Goal: Information Seeking & Learning: Check status

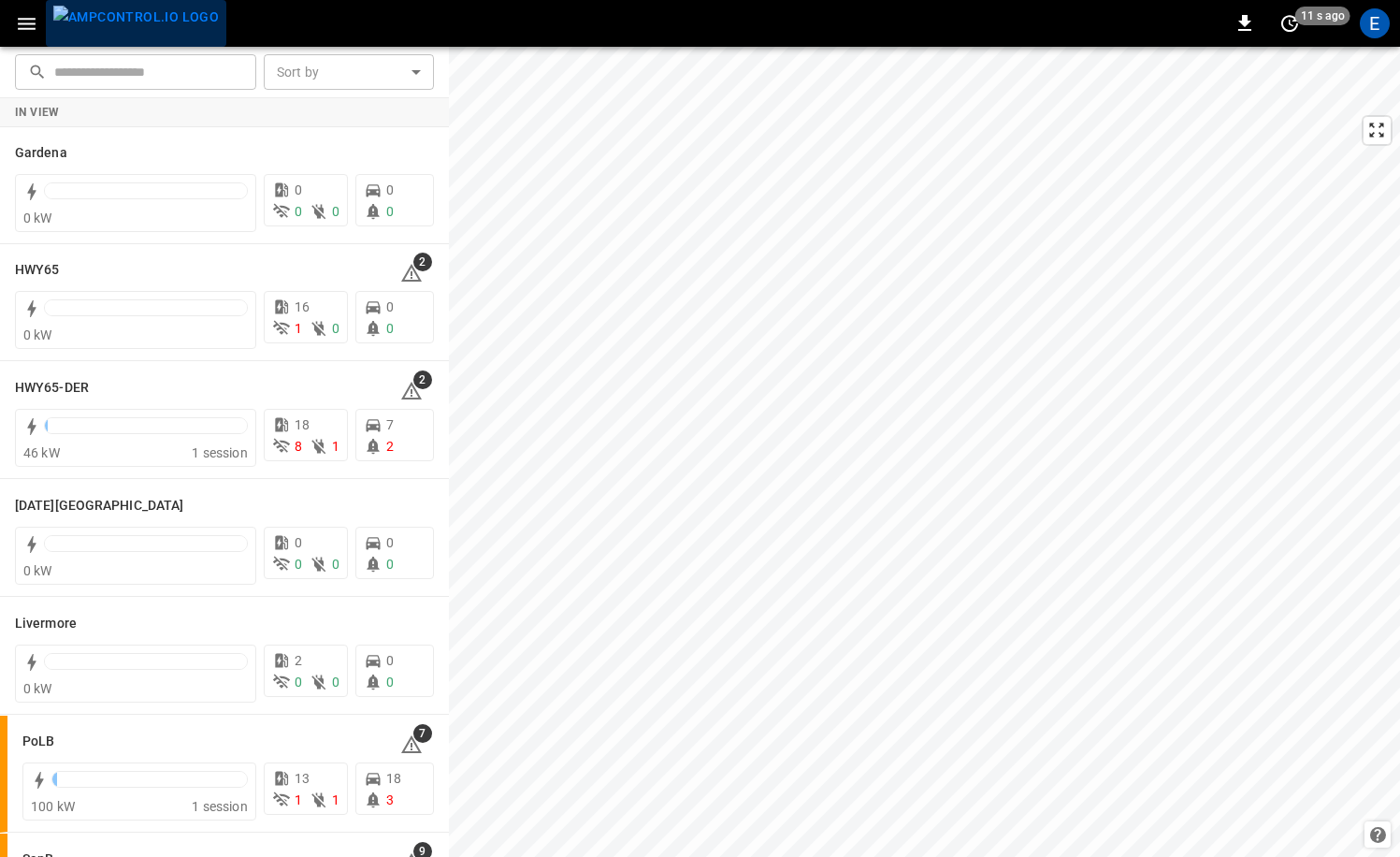
click at [150, 12] on img "menu" at bounding box center [136, 18] width 165 height 24
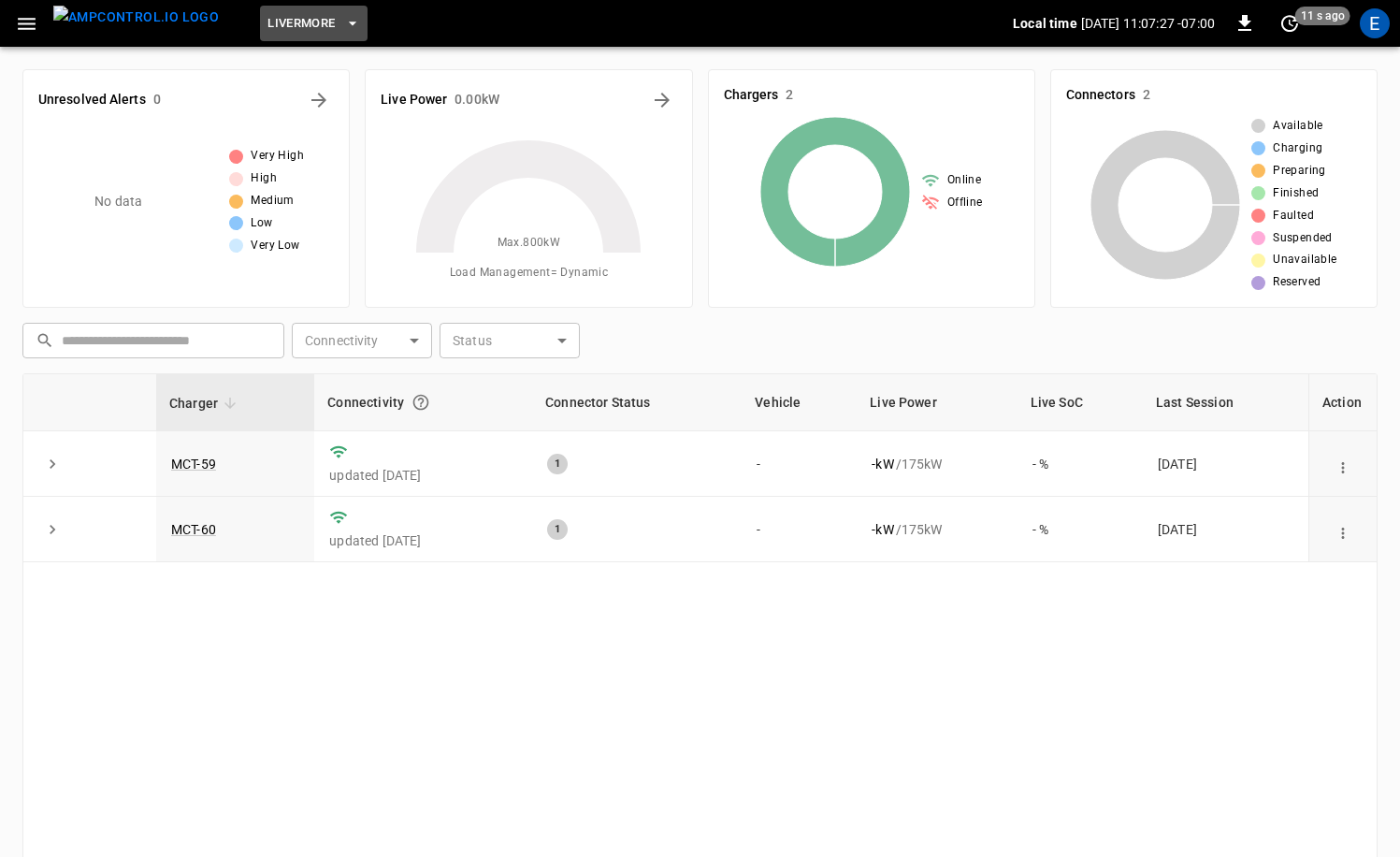
click at [281, 27] on span "Livermore" at bounding box center [301, 24] width 67 height 22
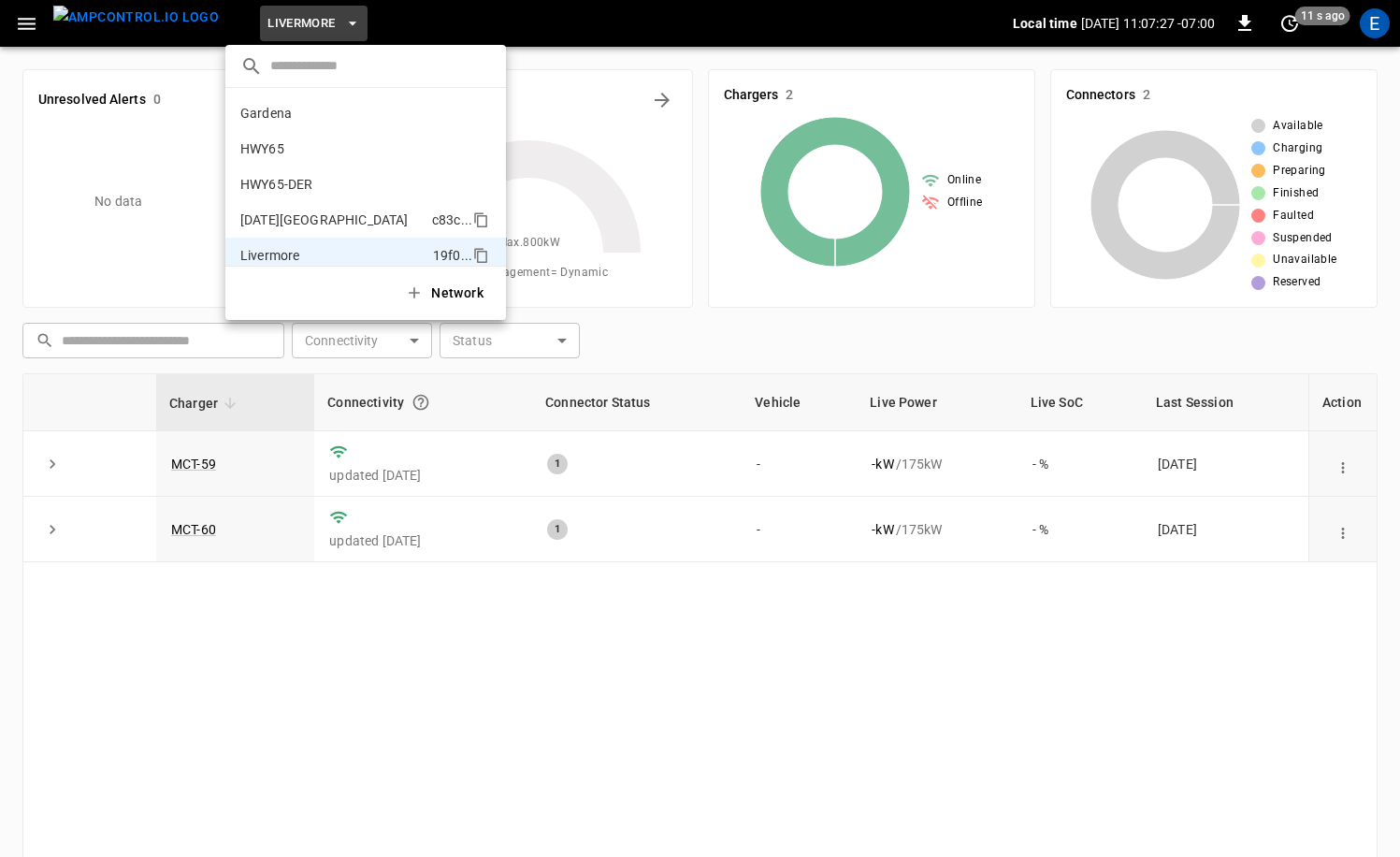
scroll to position [137, 0]
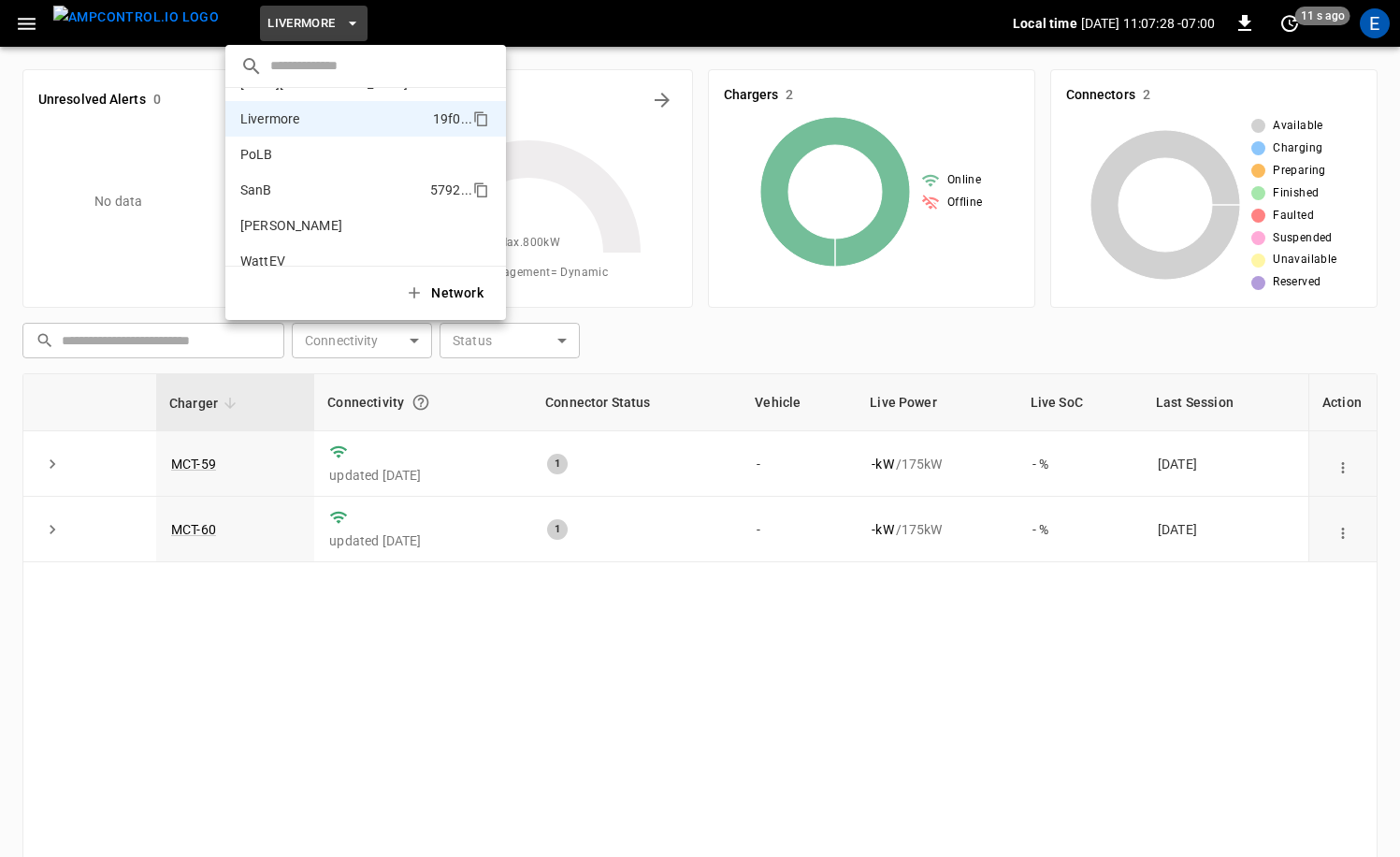
click at [299, 184] on li "SanB 5792 ..." at bounding box center [365, 190] width 280 height 35
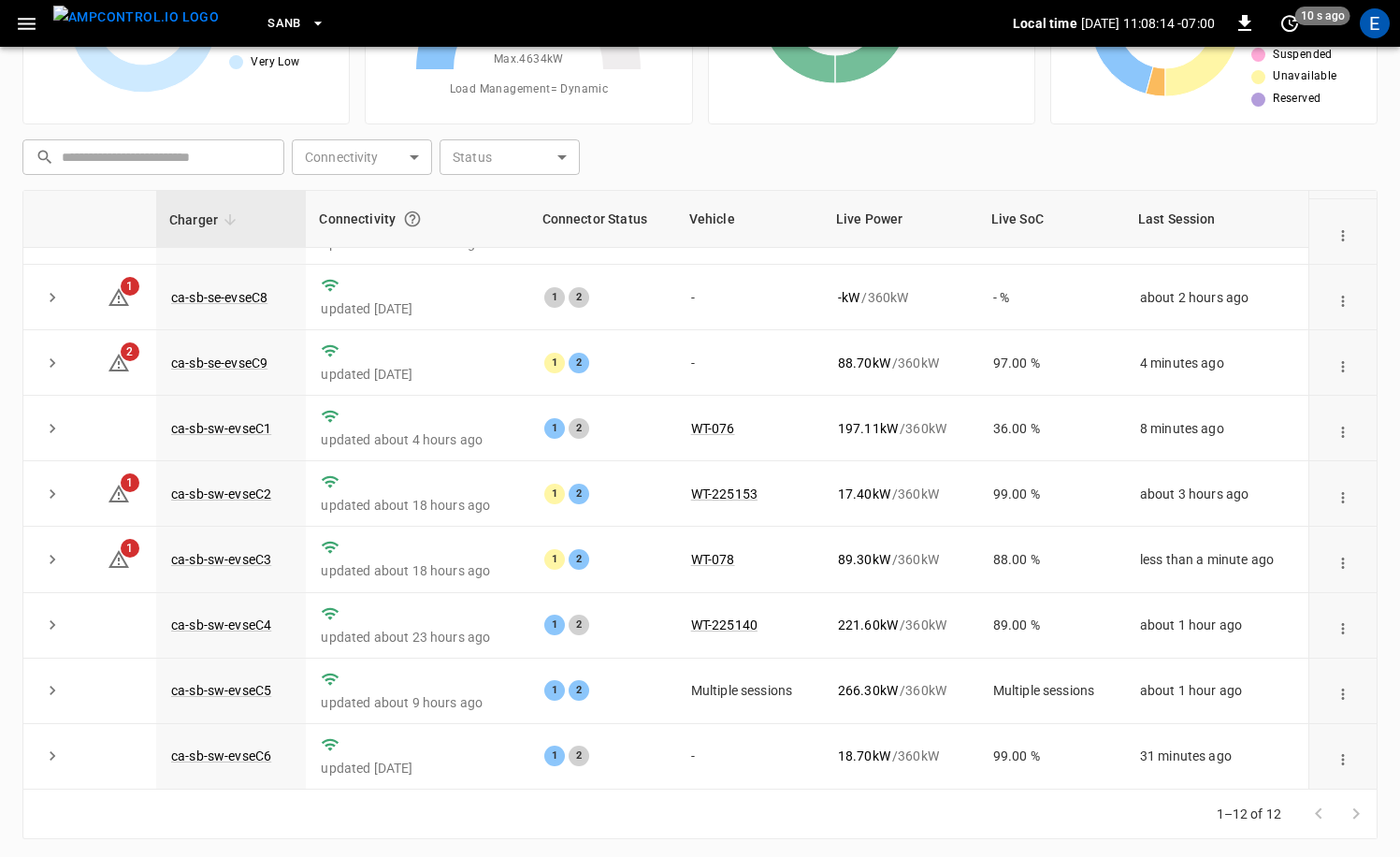
scroll to position [188, 0]
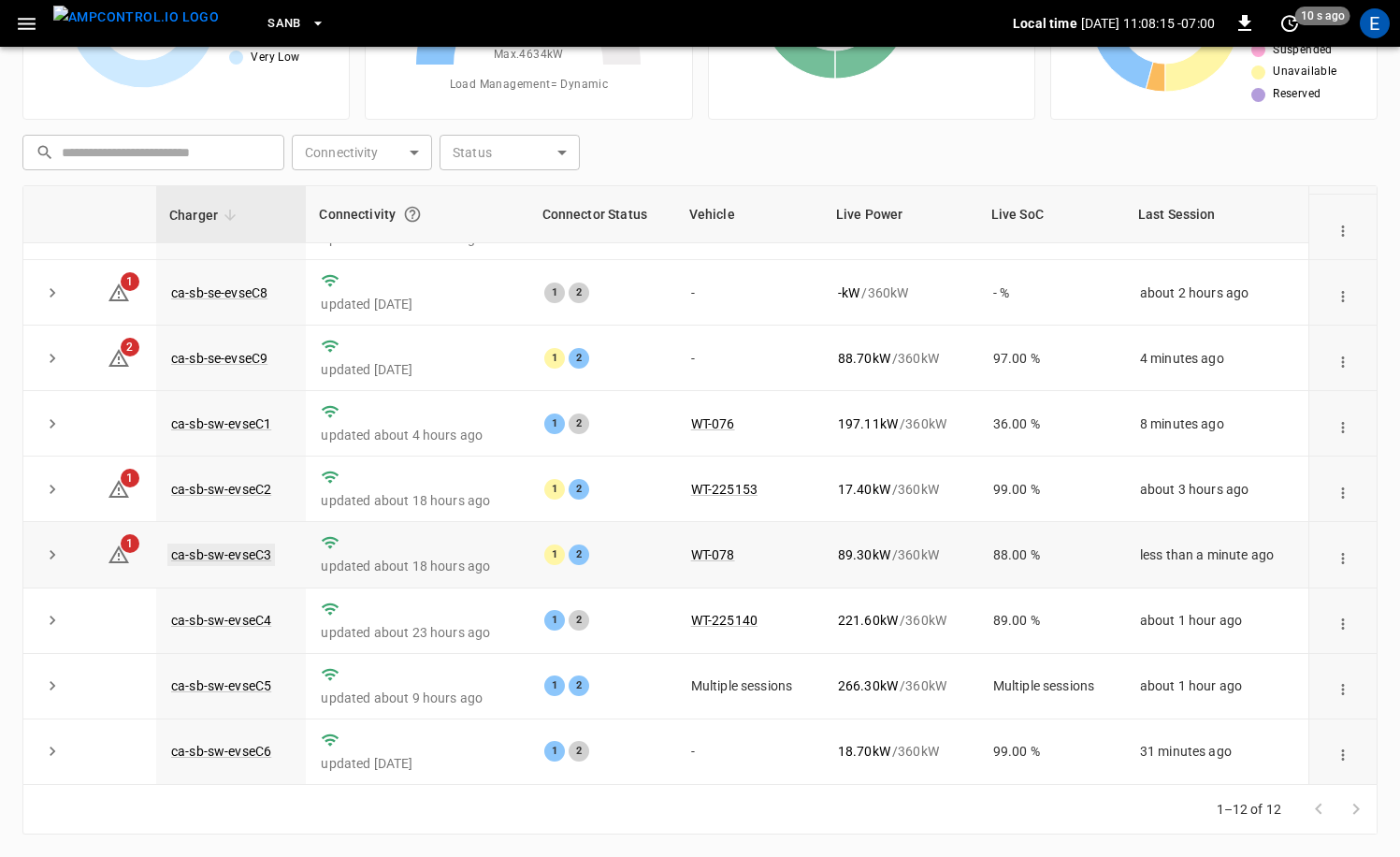
click at [247, 556] on link "ca-sb-sw-evseC3" at bounding box center [220, 554] width 107 height 23
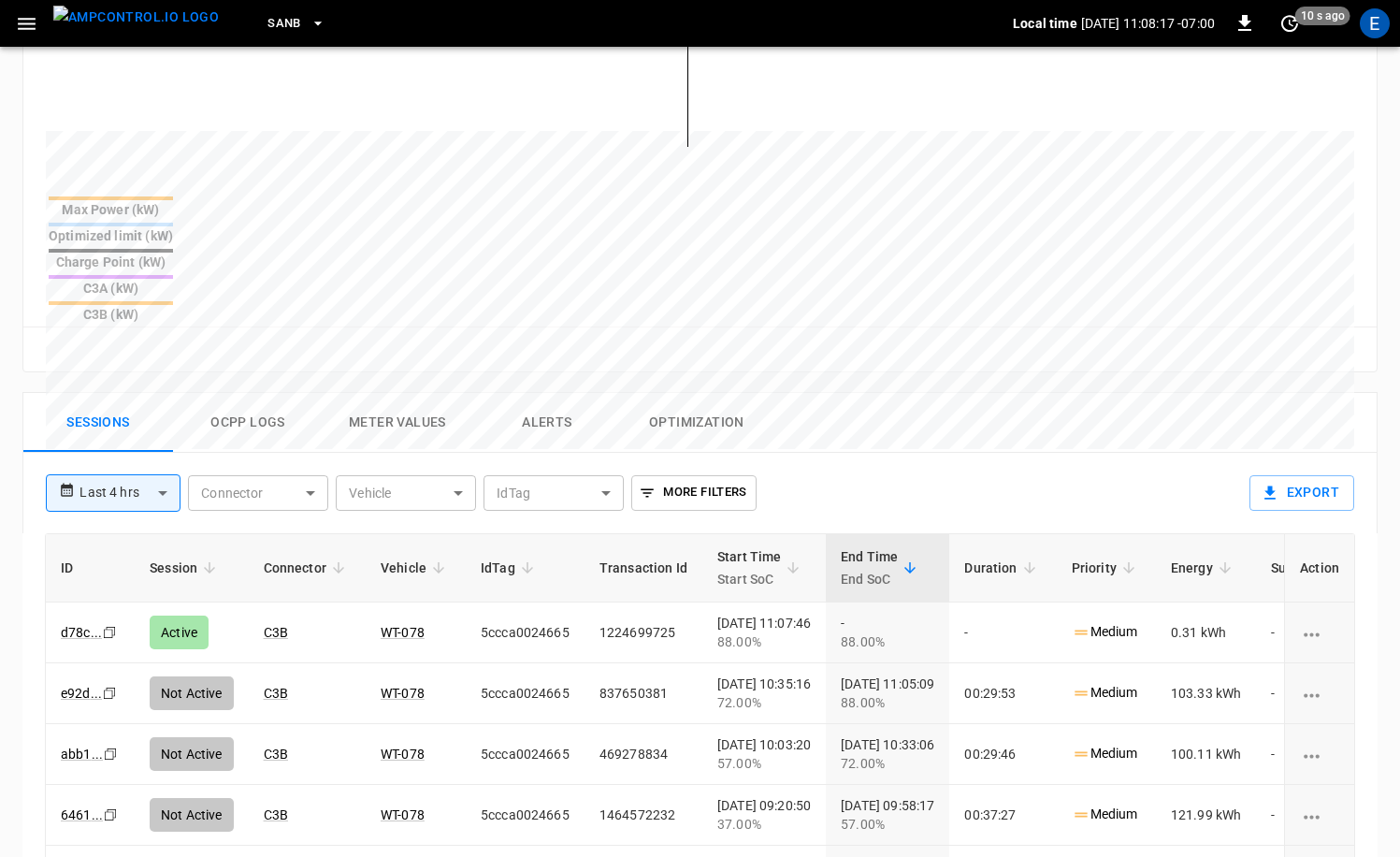
scroll to position [655, 0]
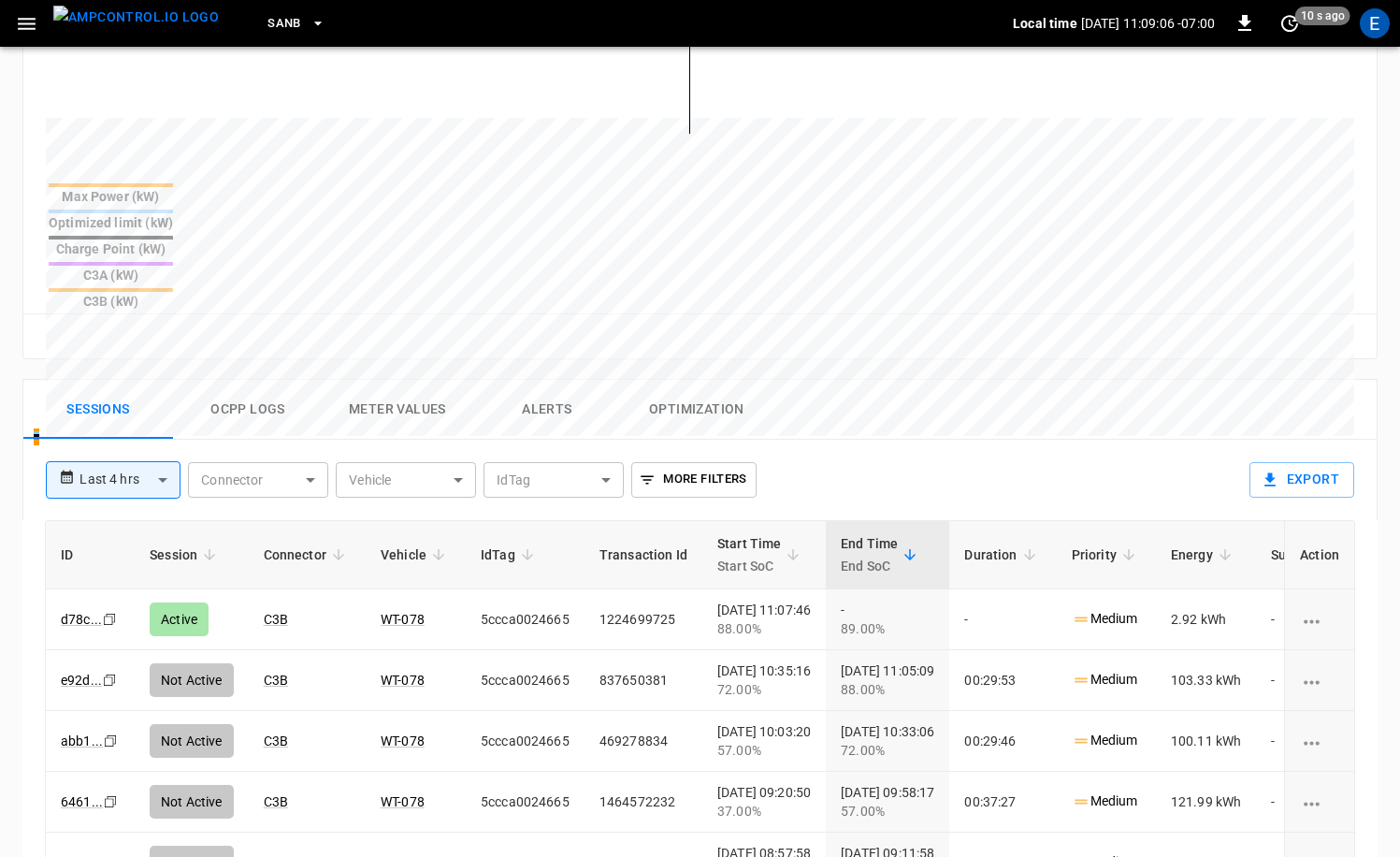
click at [157, 21] on img "menu" at bounding box center [136, 18] width 165 height 24
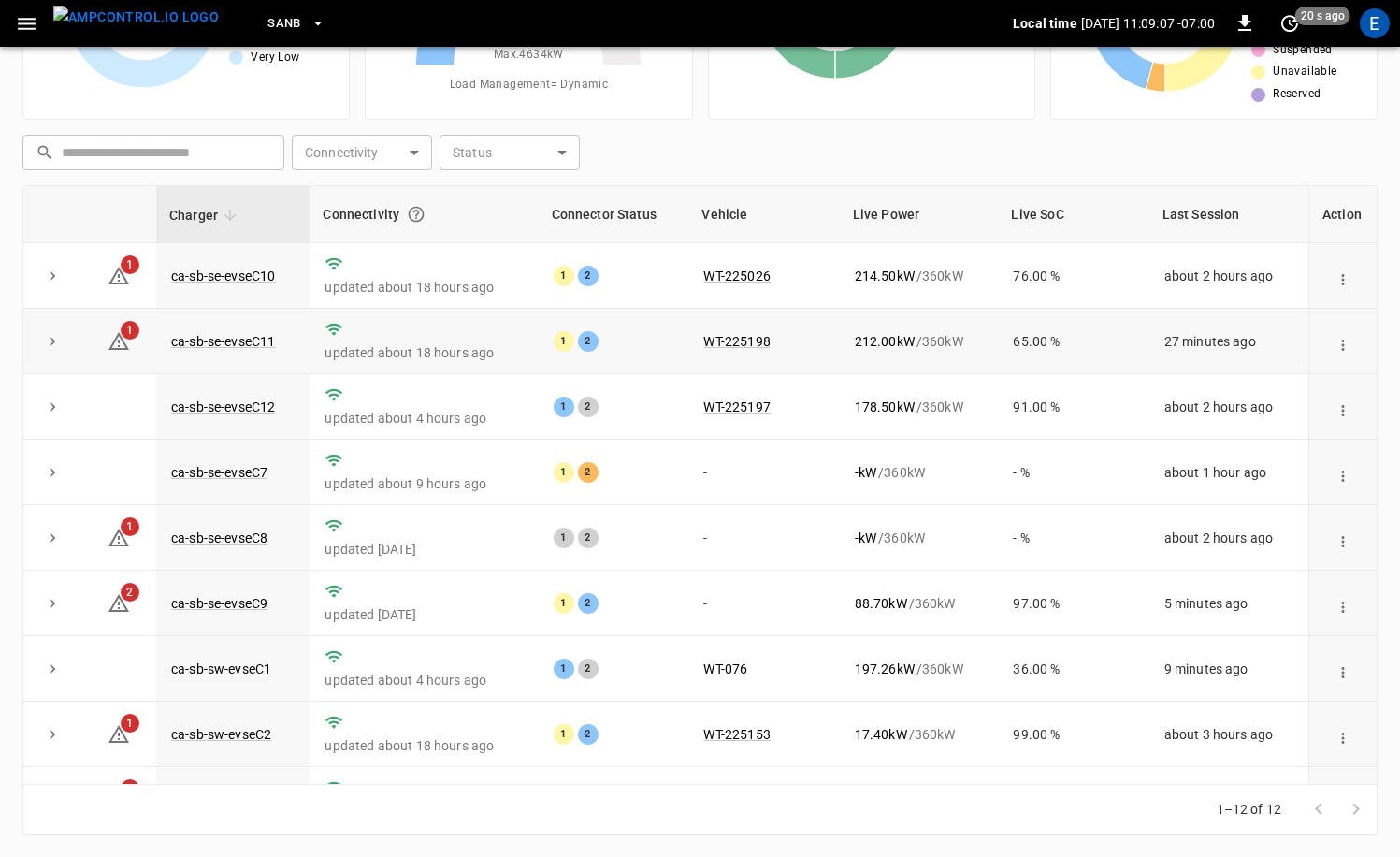
scroll to position [245, 0]
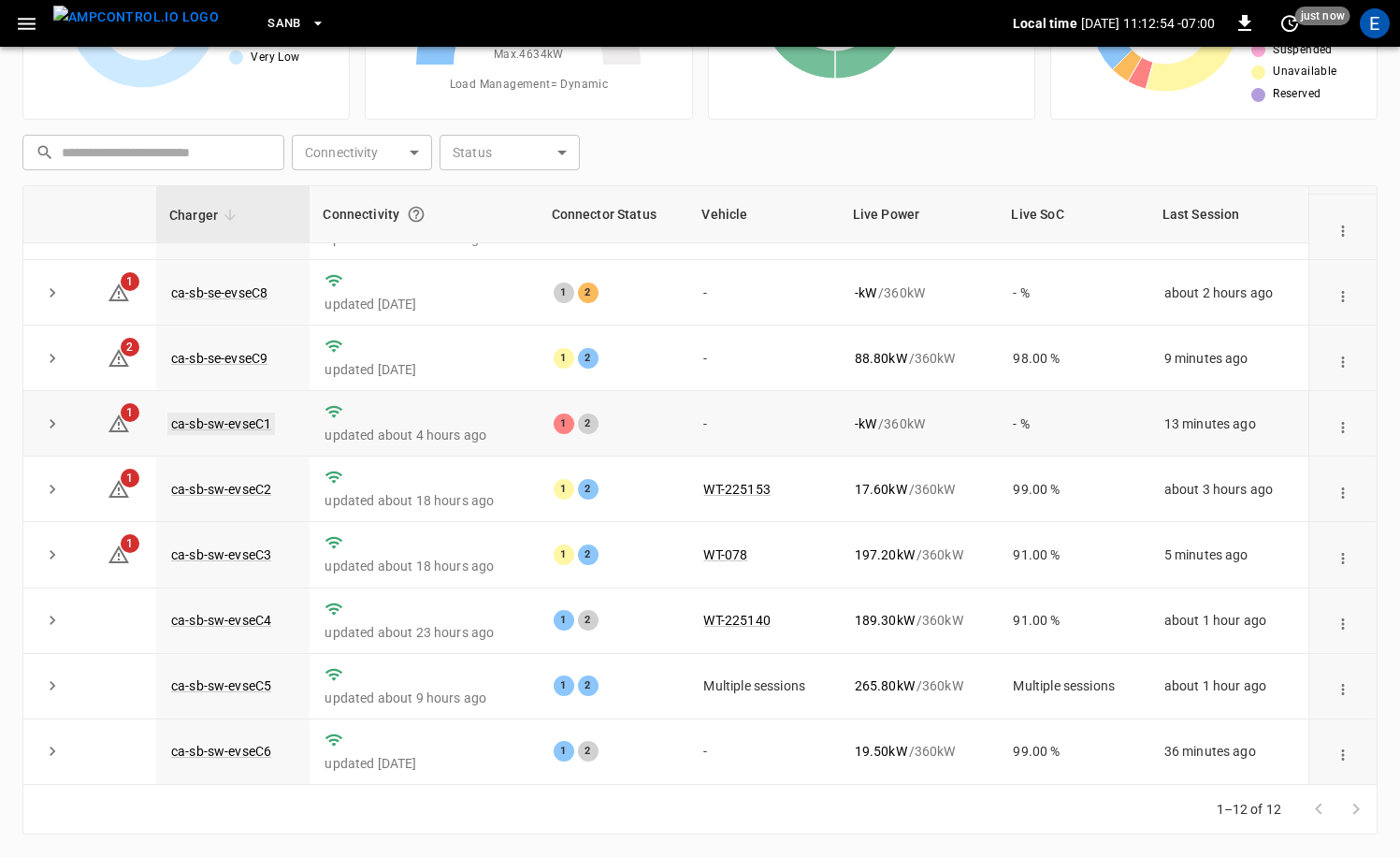
click at [239, 424] on link "ca-sb-sw-evseC1" at bounding box center [220, 423] width 107 height 23
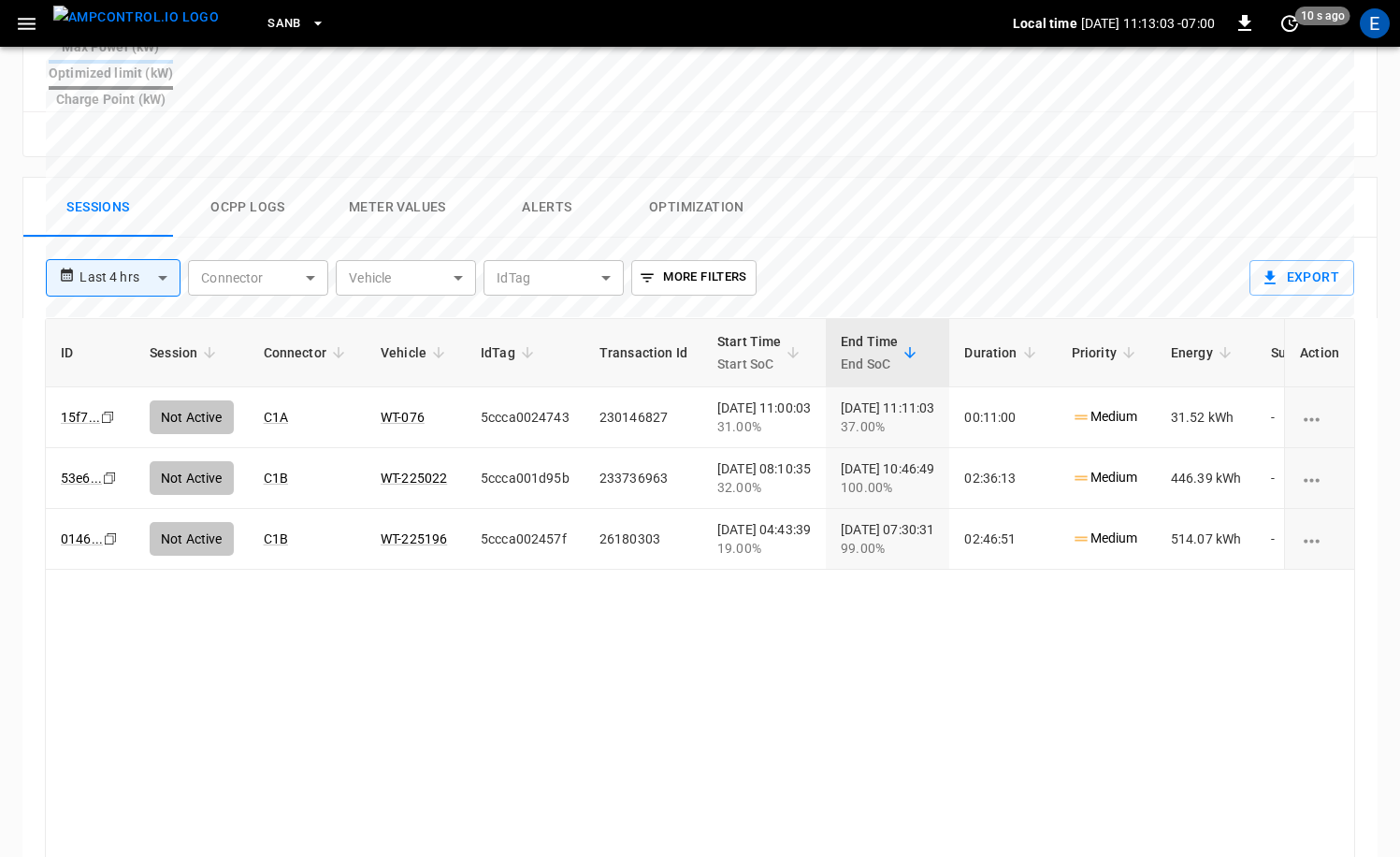
scroll to position [806, 0]
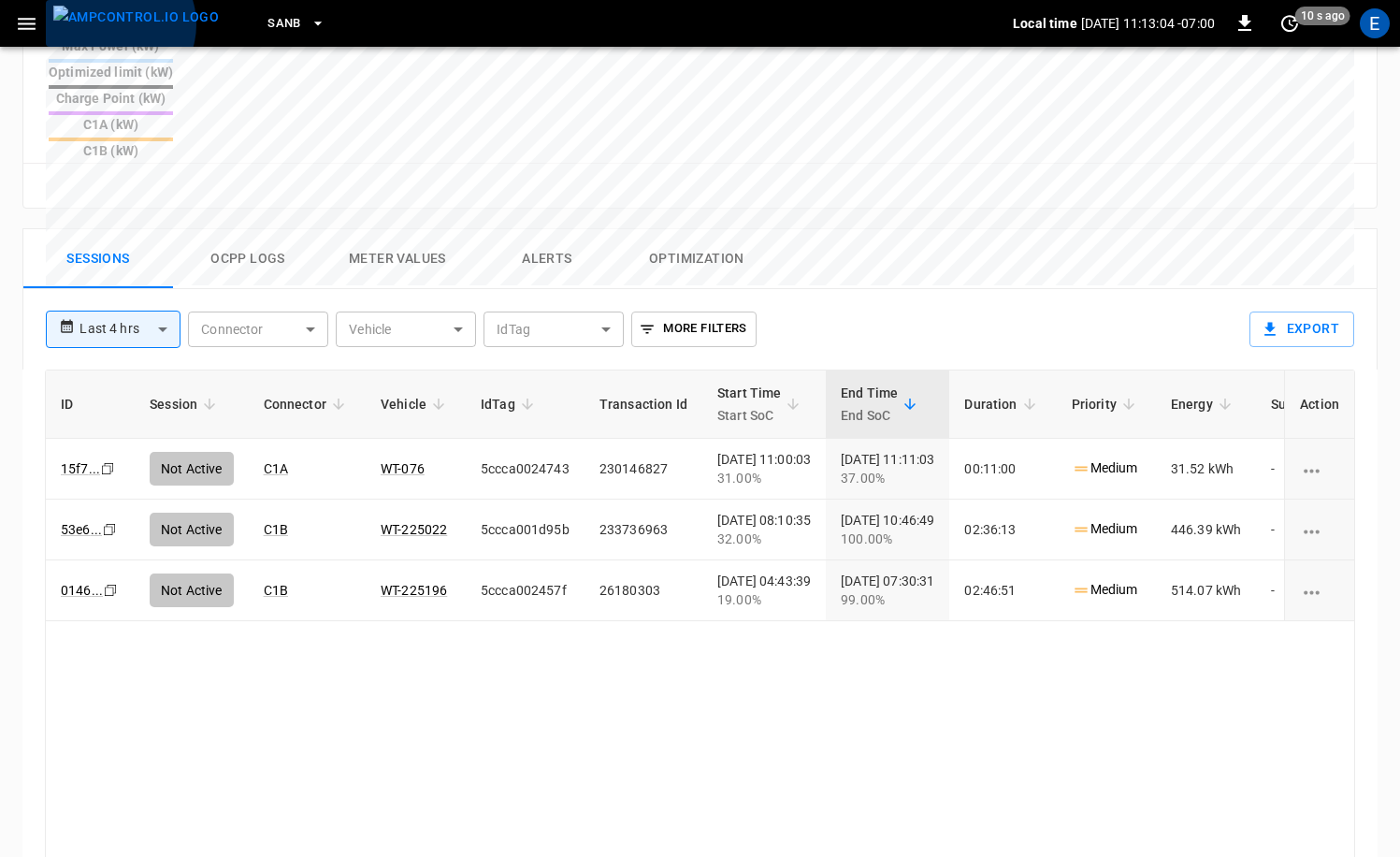
click at [114, 25] on img "menu" at bounding box center [136, 18] width 165 height 24
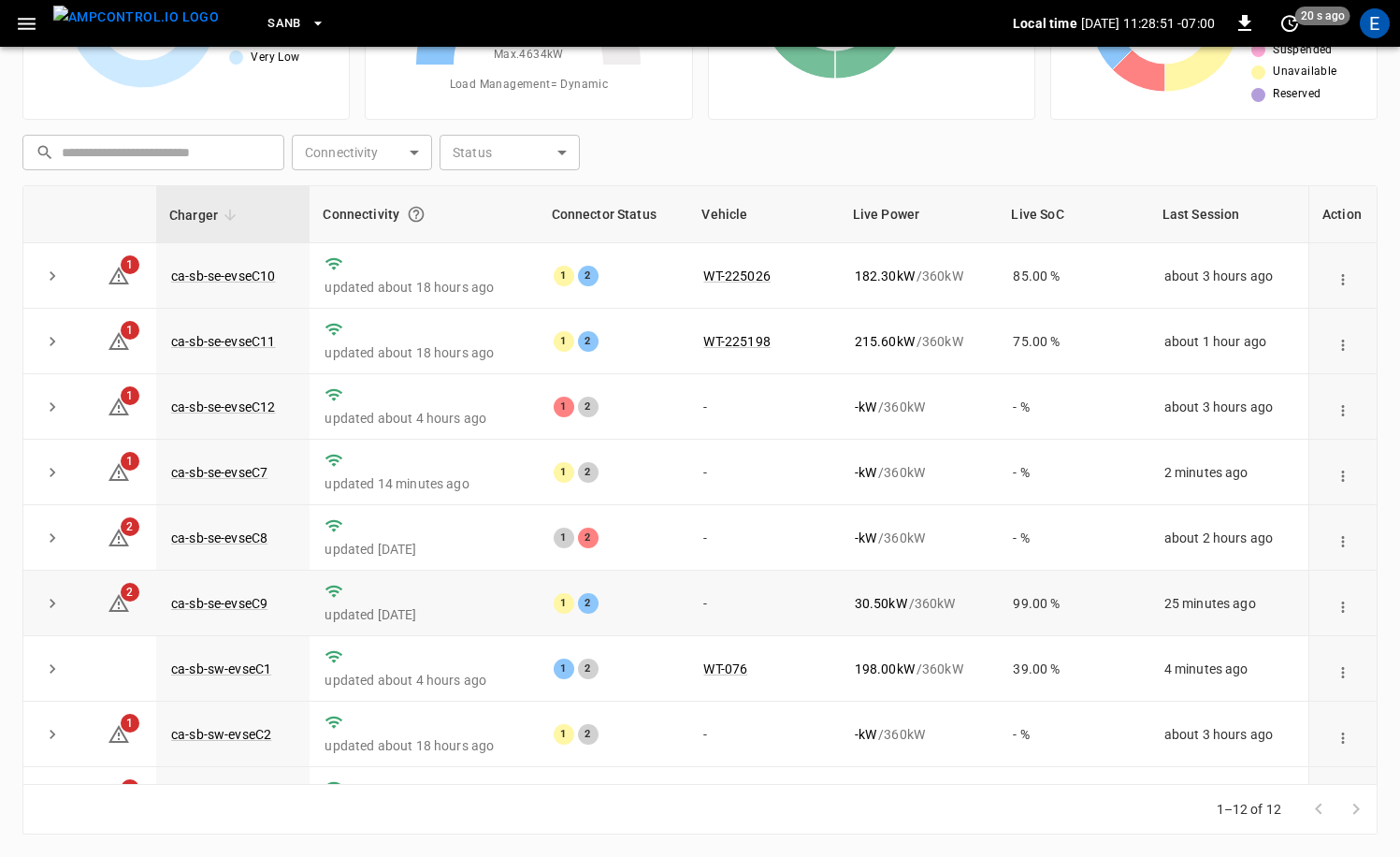
scroll to position [245, 0]
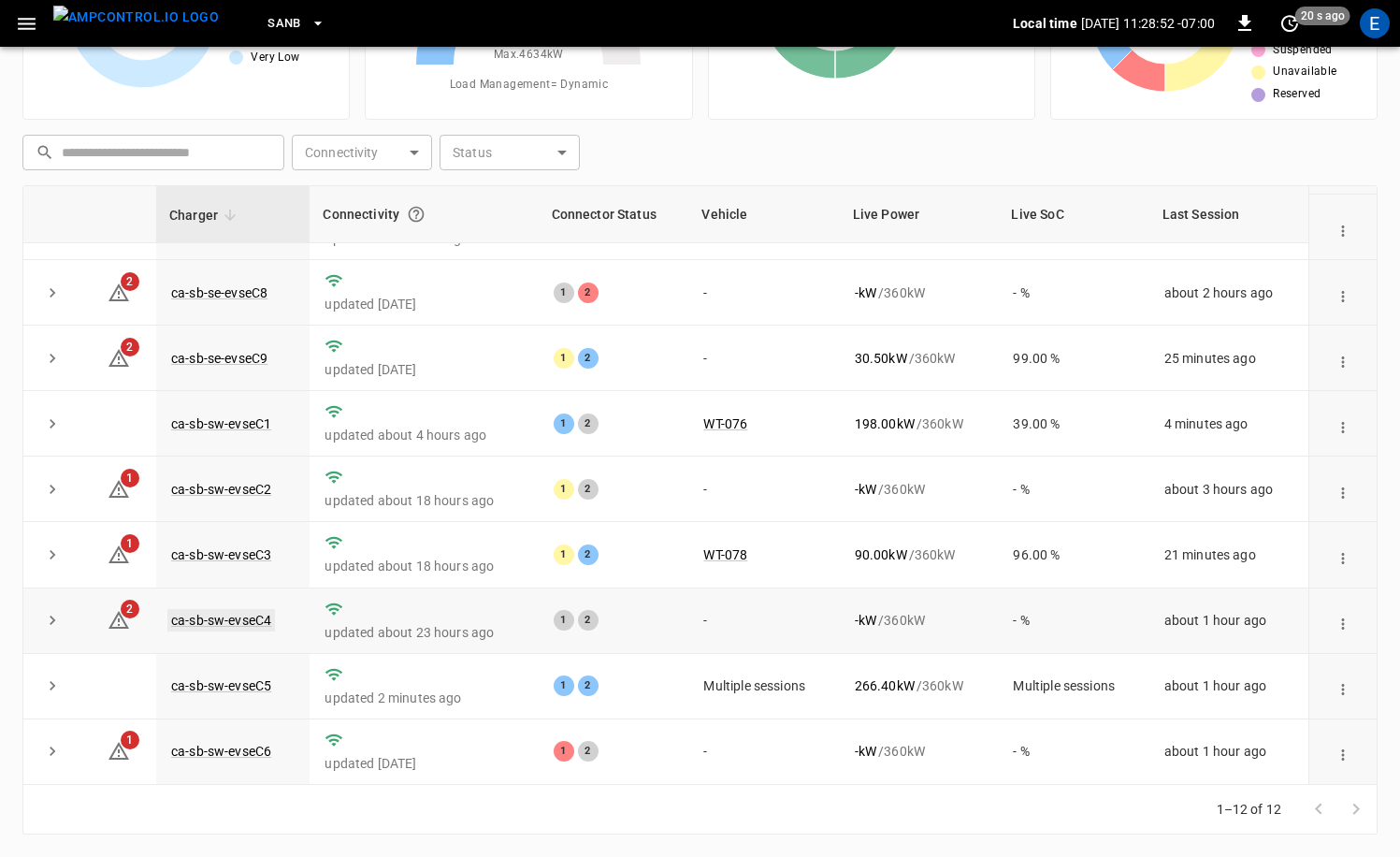
click at [227, 619] on link "ca-sb-sw-evseC4" at bounding box center [220, 620] width 107 height 23
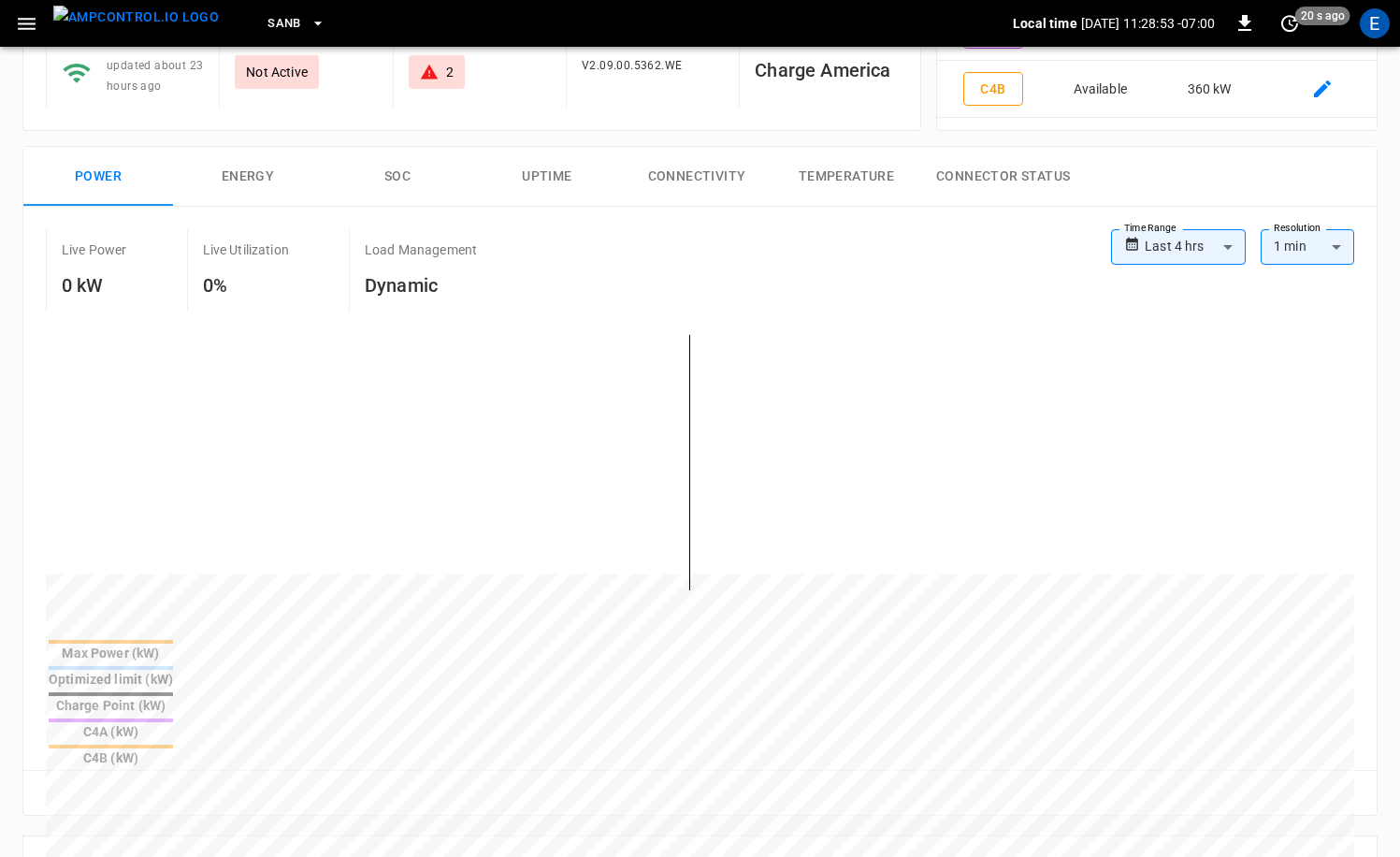
scroll to position [619, 0]
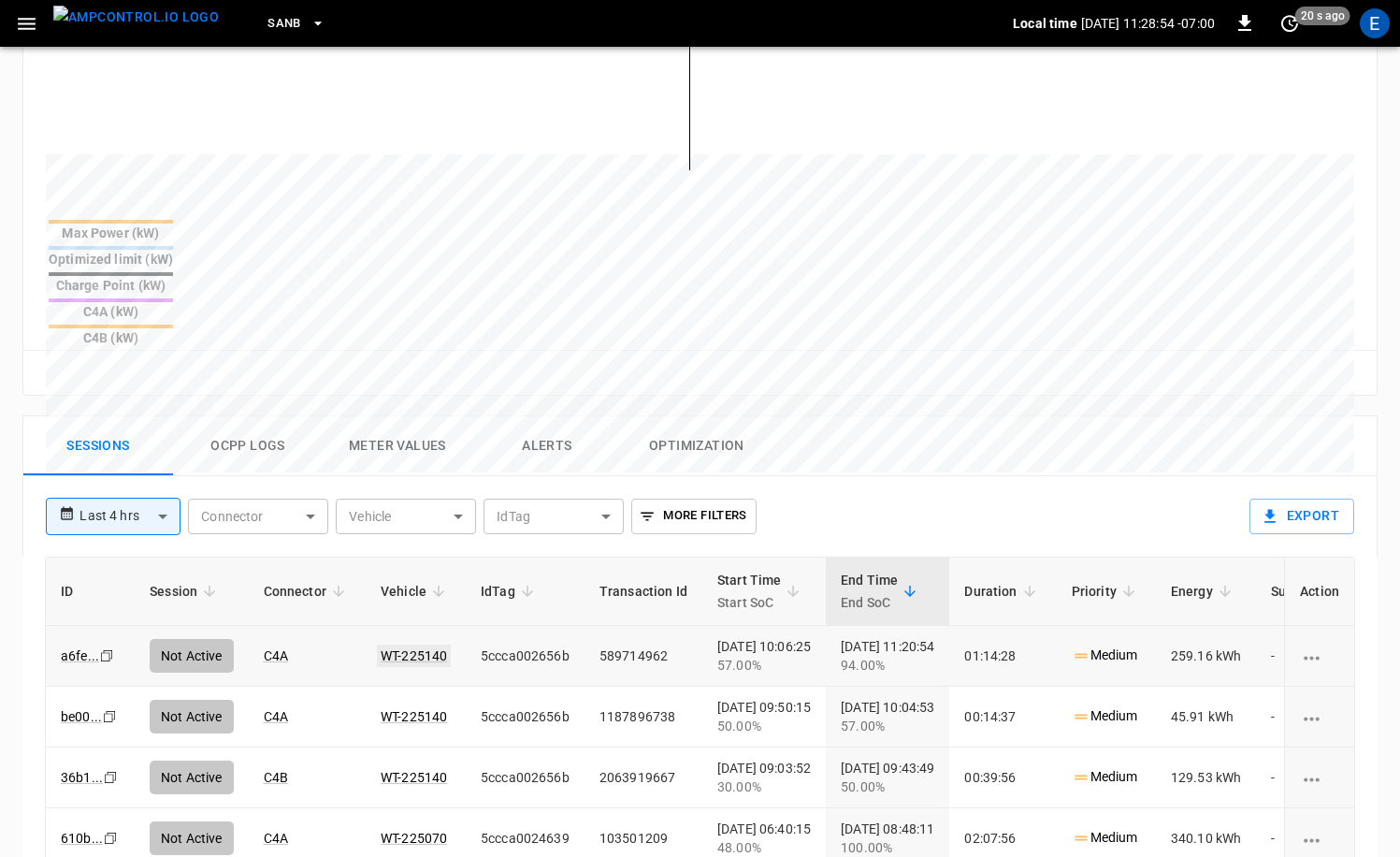
click at [398, 644] on link "WT-225140" at bounding box center [413, 655] width 74 height 23
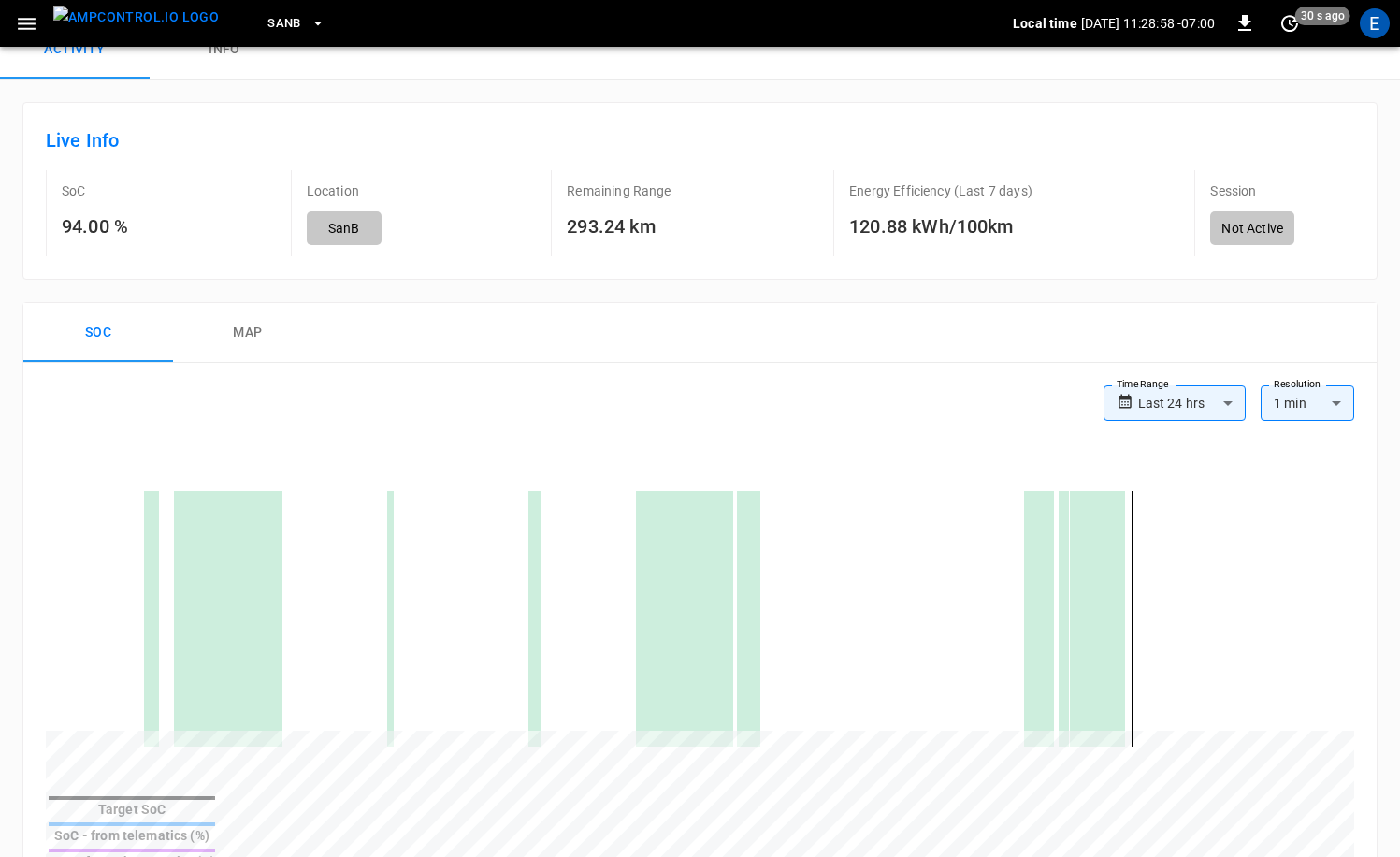
scroll to position [107, 0]
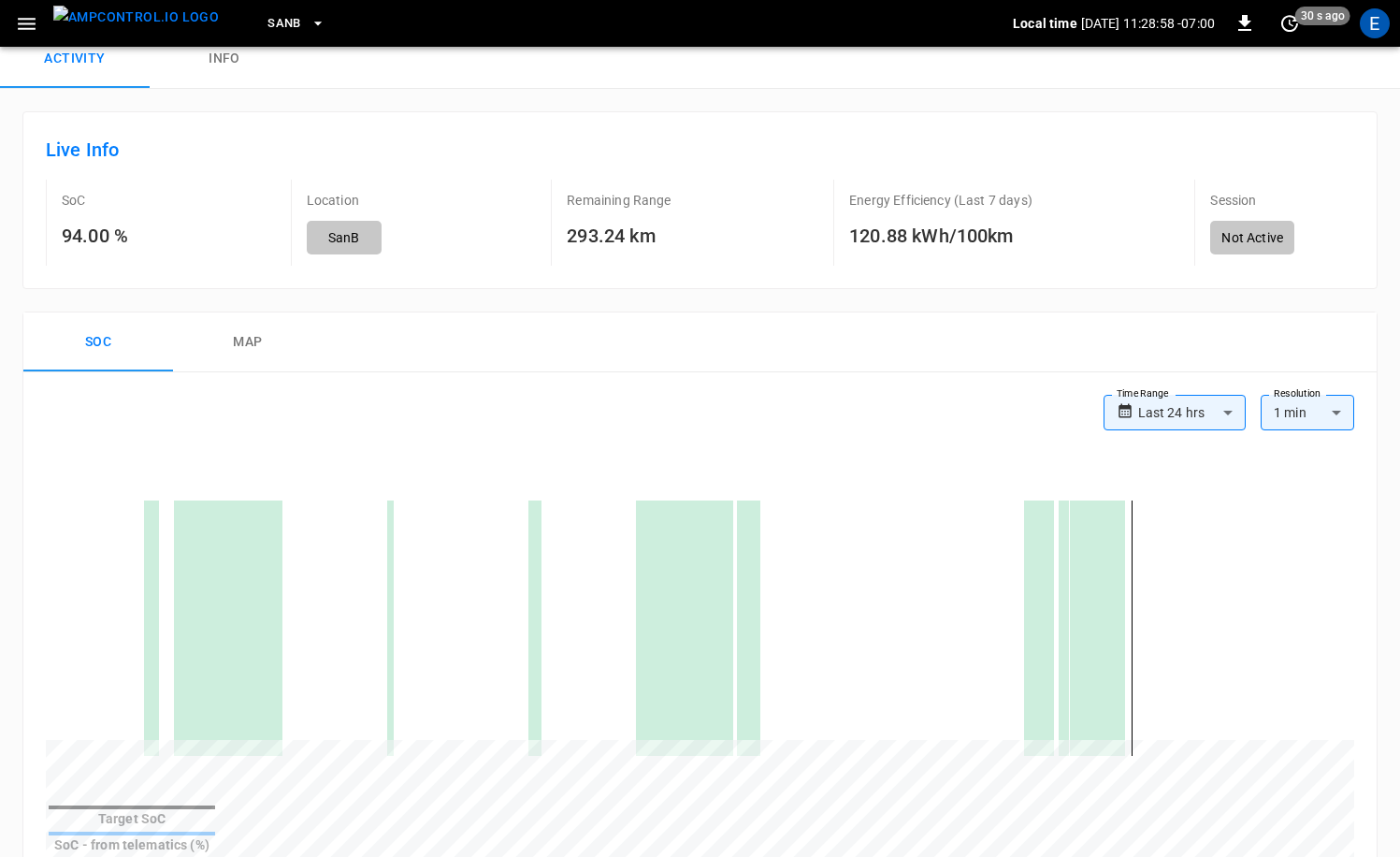
click at [127, 16] on img "menu" at bounding box center [136, 18] width 165 height 24
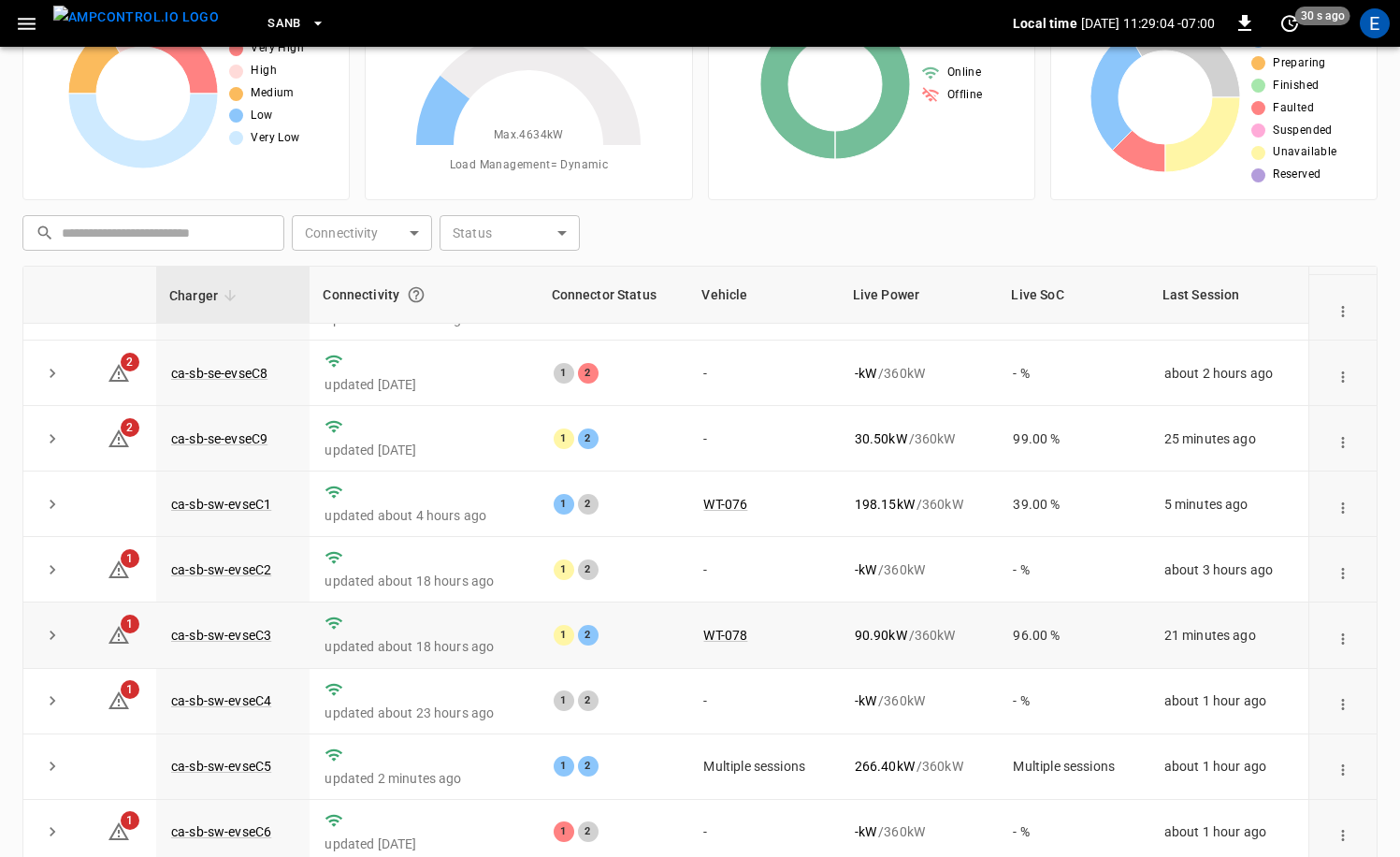
scroll to position [188, 0]
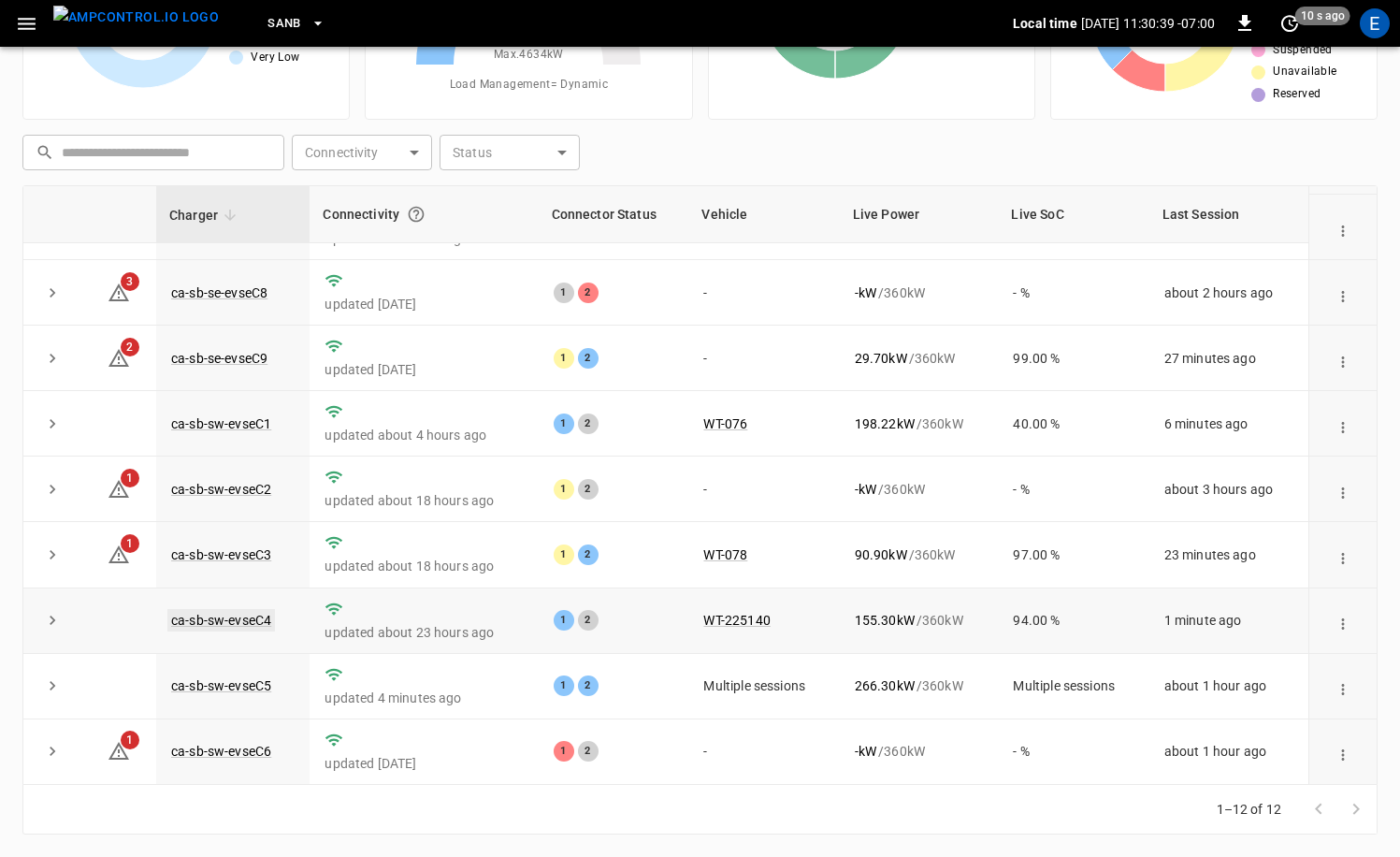
click at [240, 619] on link "ca-sb-sw-evseC4" at bounding box center [220, 620] width 107 height 23
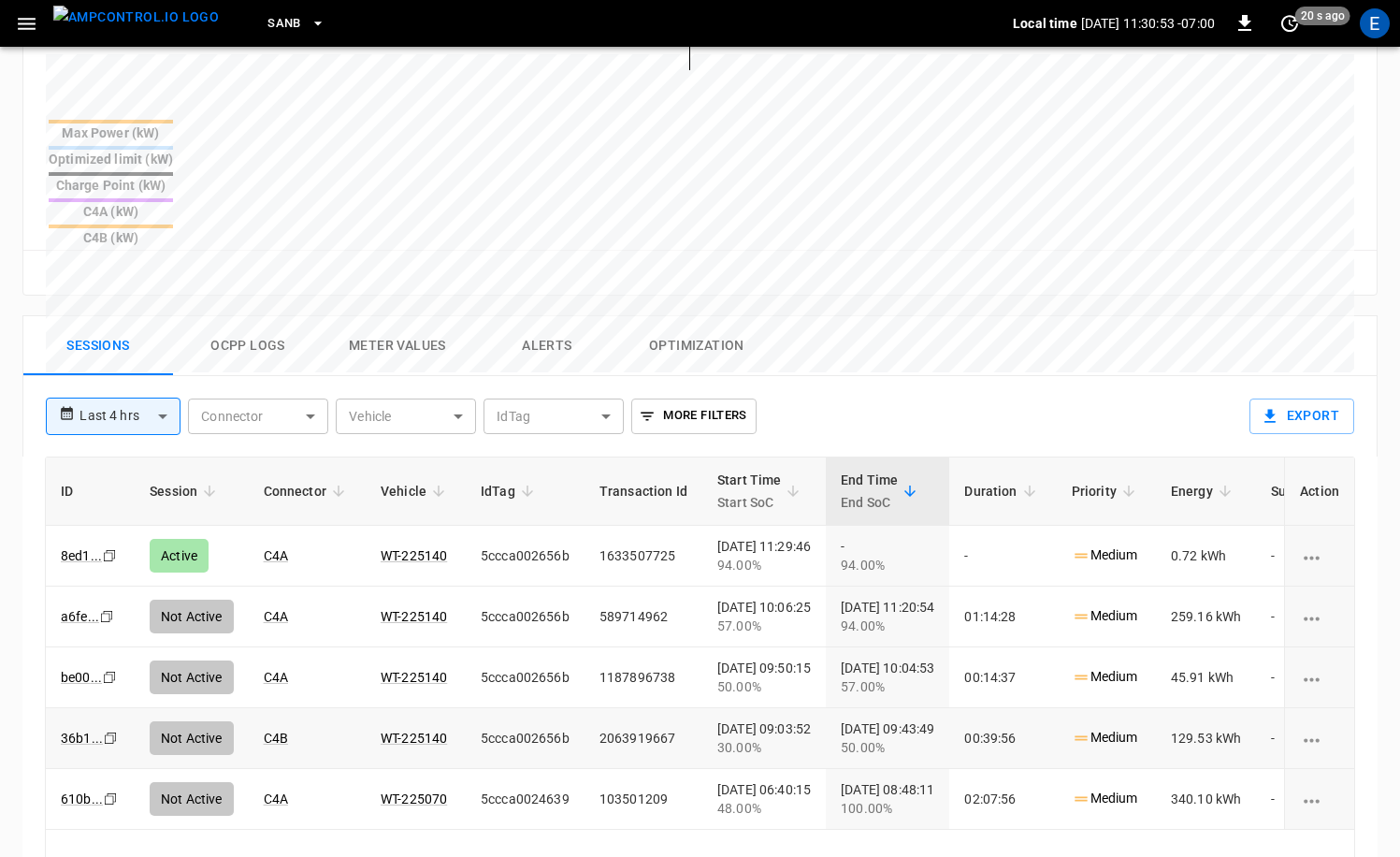
scroll to position [717, 0]
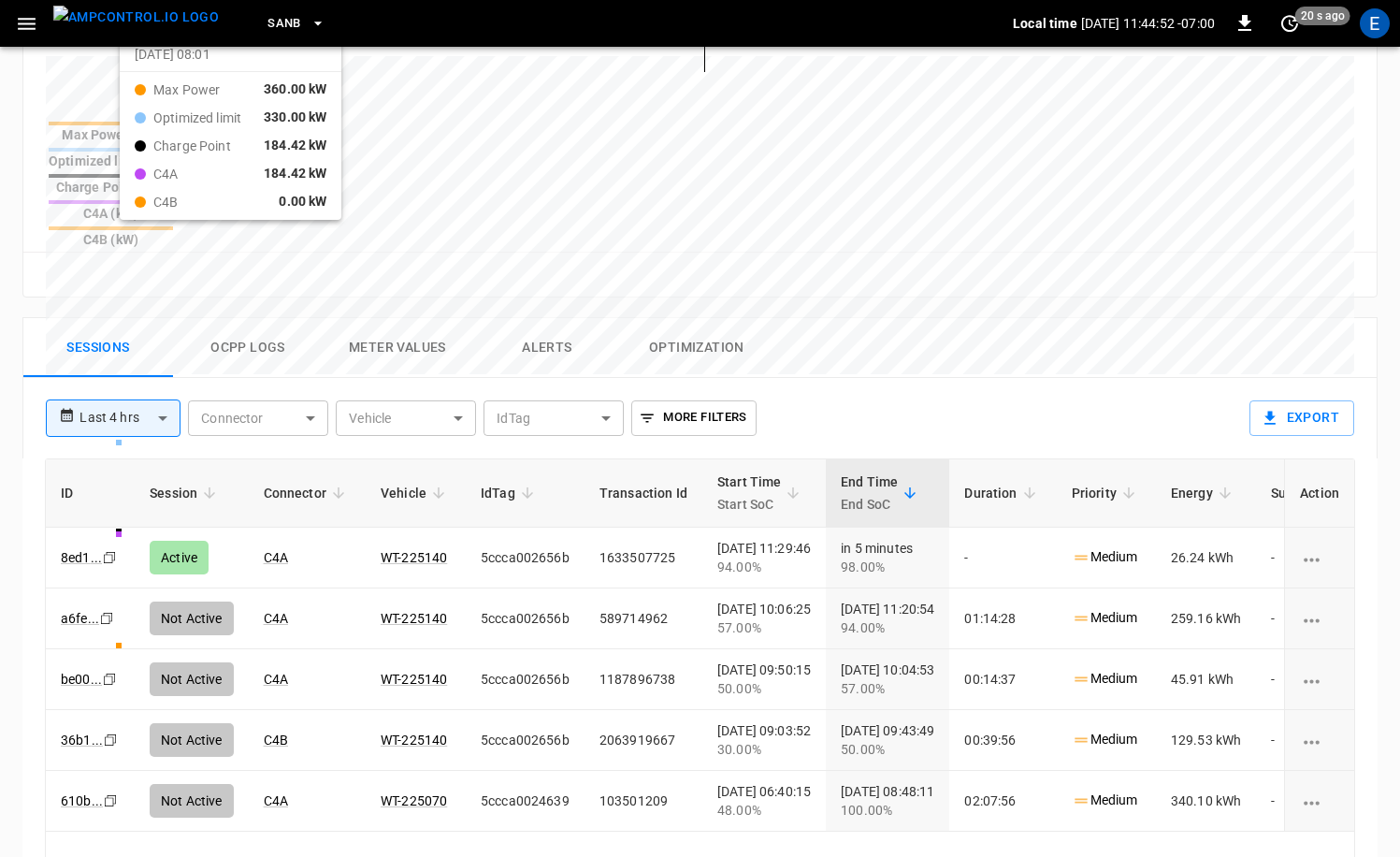
click at [137, 29] on img "menu" at bounding box center [136, 18] width 165 height 24
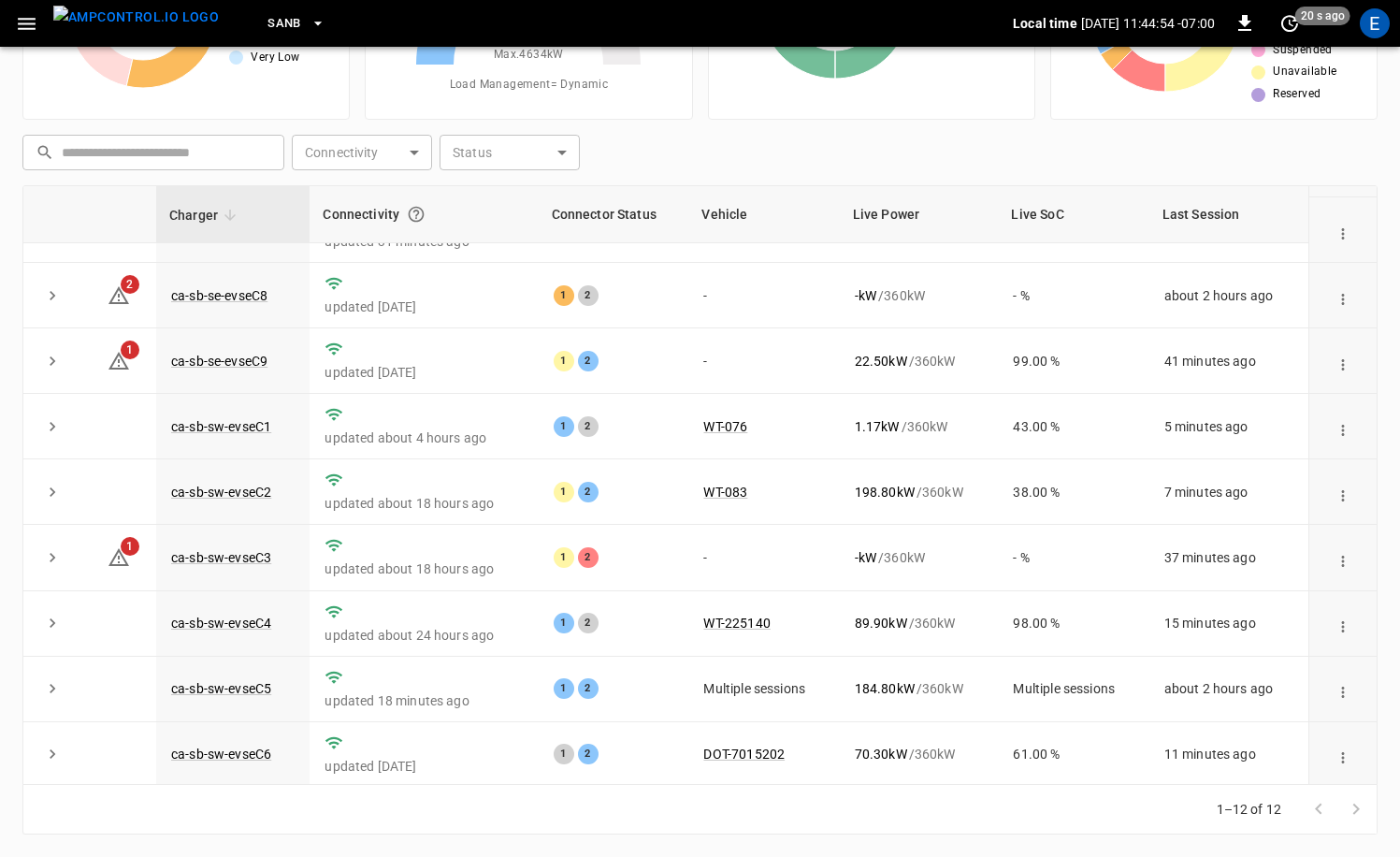
scroll to position [245, 0]
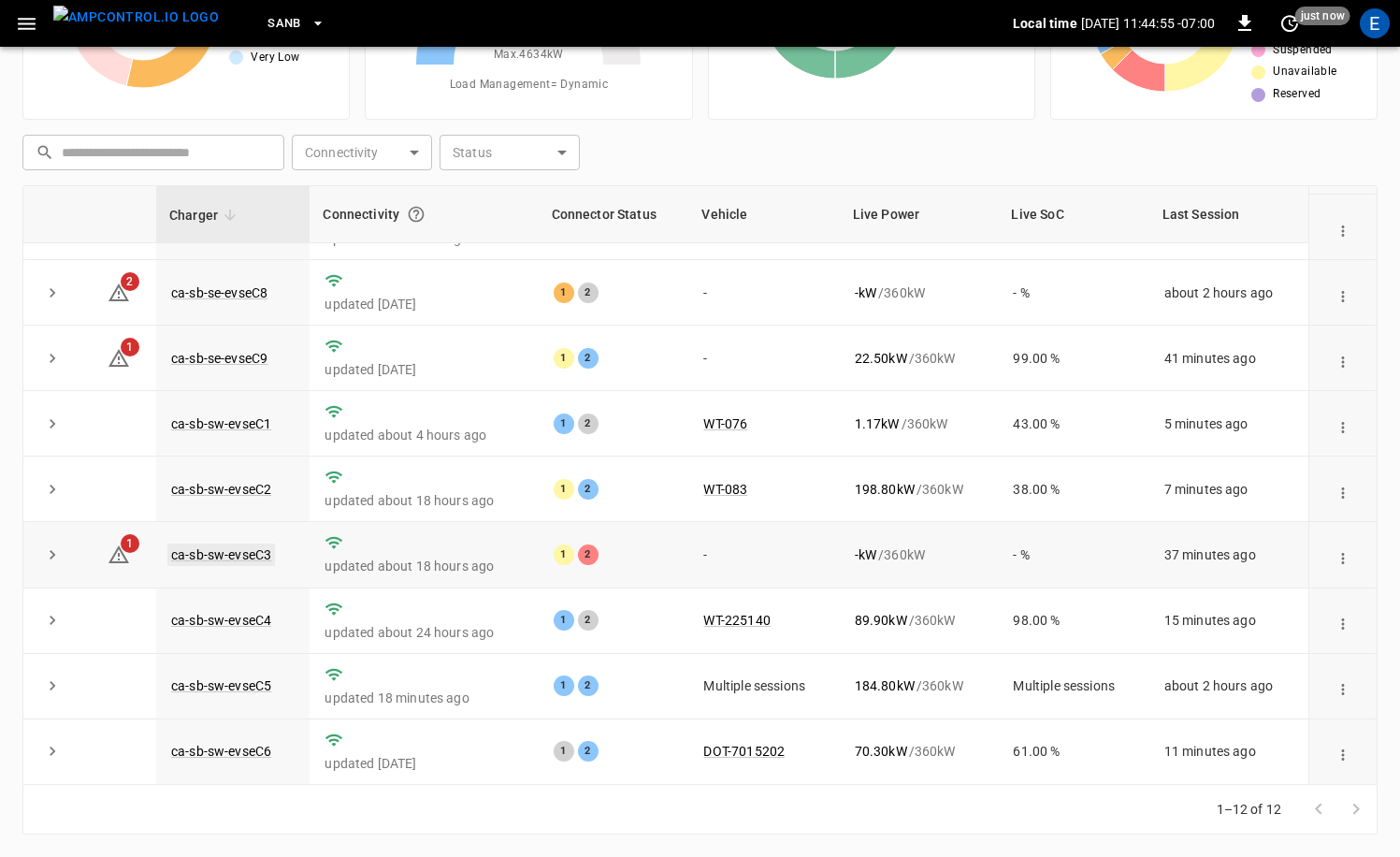
click at [257, 547] on link "ca-sb-sw-evseC3" at bounding box center [220, 554] width 107 height 23
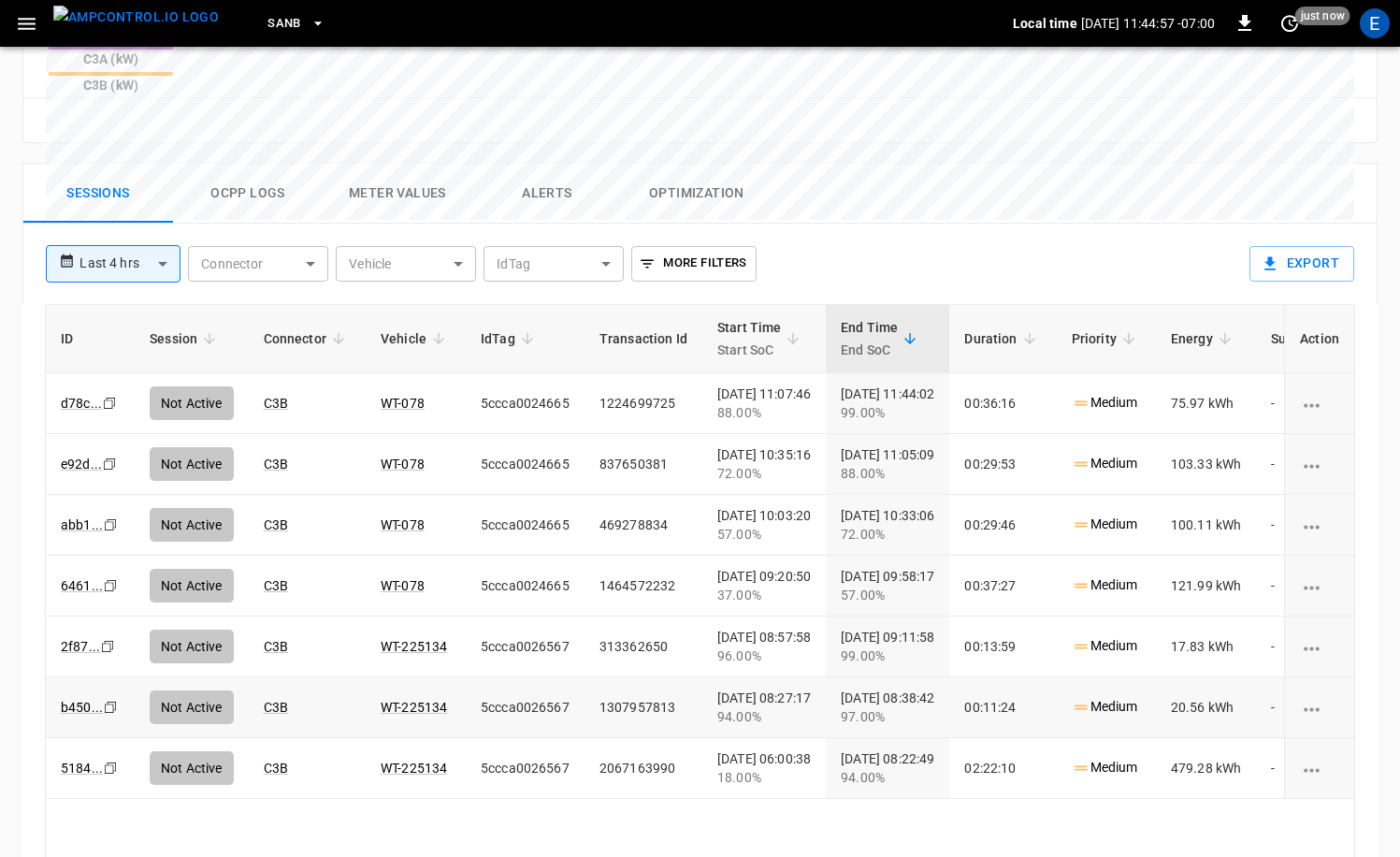
scroll to position [901, 0]
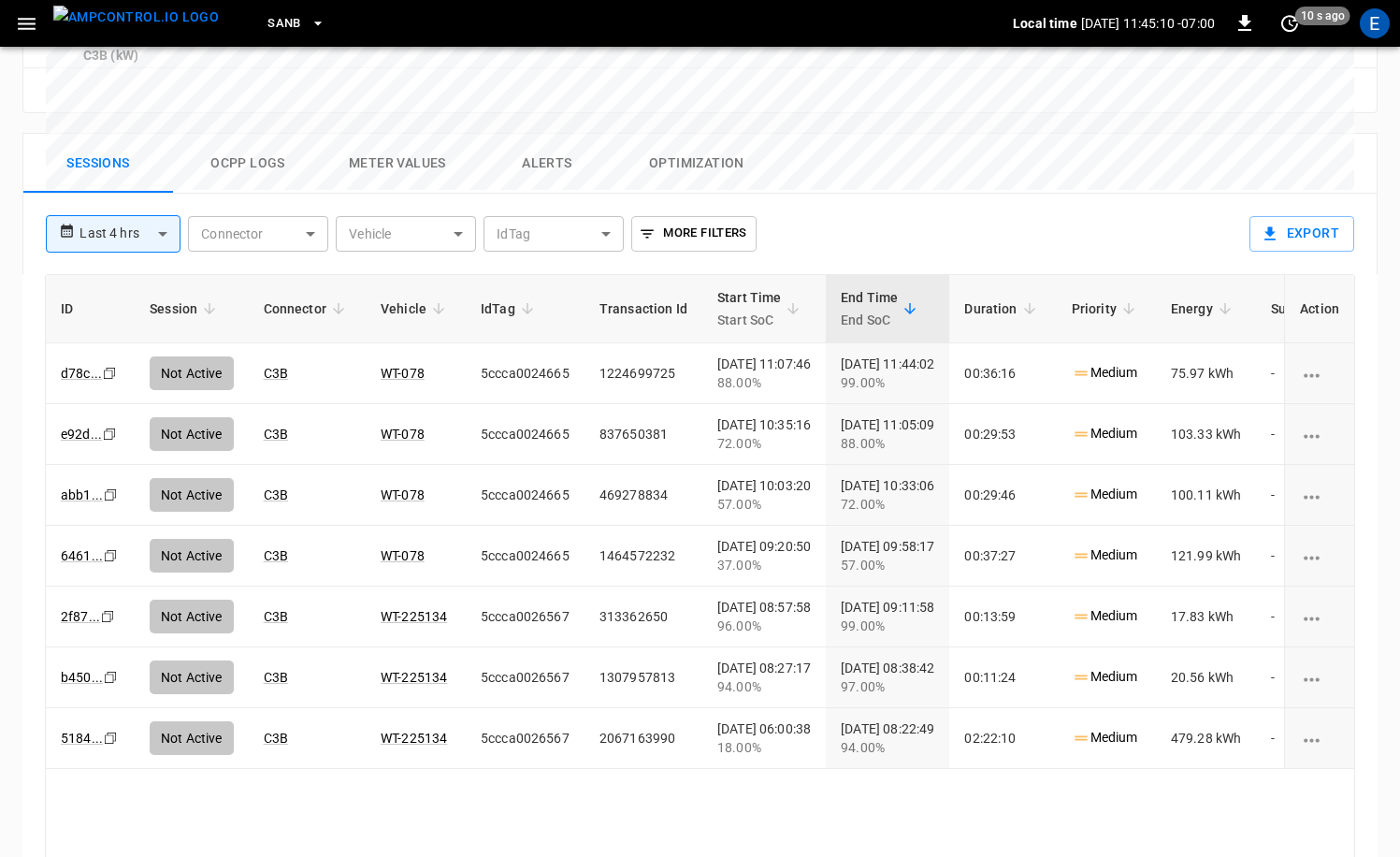
click at [144, 11] on img "menu" at bounding box center [136, 18] width 165 height 24
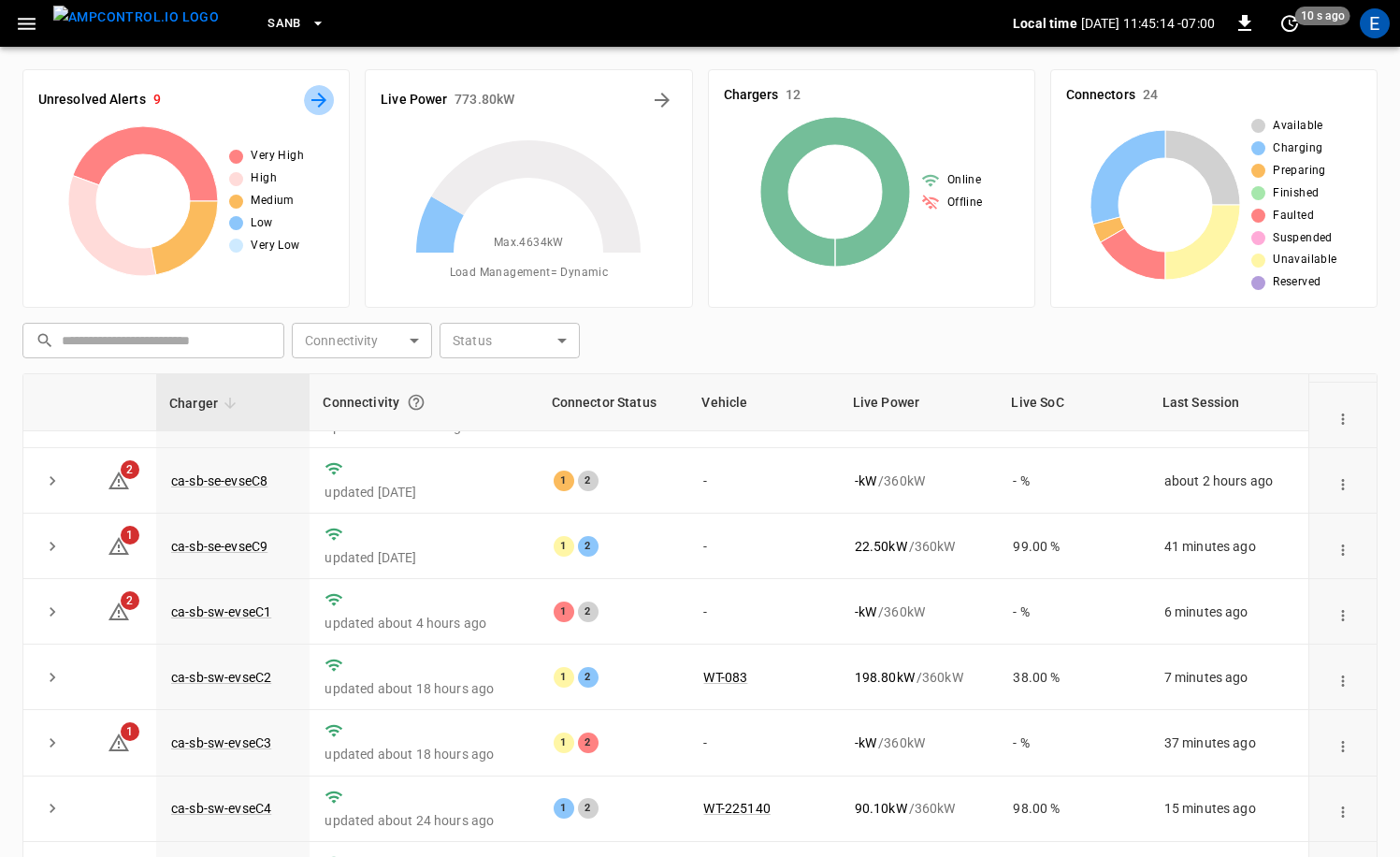
click at [316, 98] on icon "All Alerts" at bounding box center [319, 99] width 23 height 23
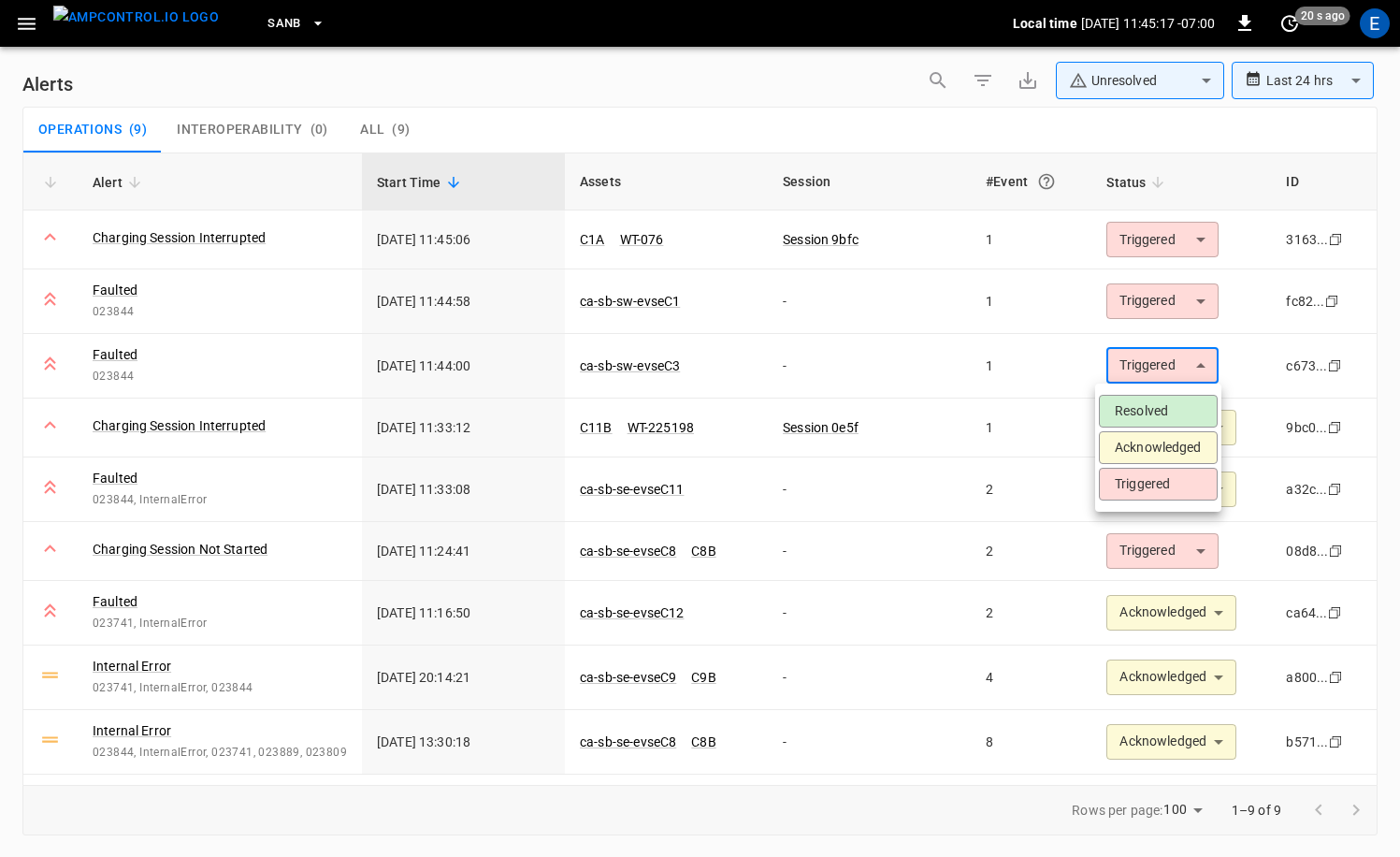
click at [1153, 359] on body "**********" at bounding box center [700, 425] width 1400 height 850
click at [1171, 448] on li "Acknowledged" at bounding box center [1158, 447] width 119 height 32
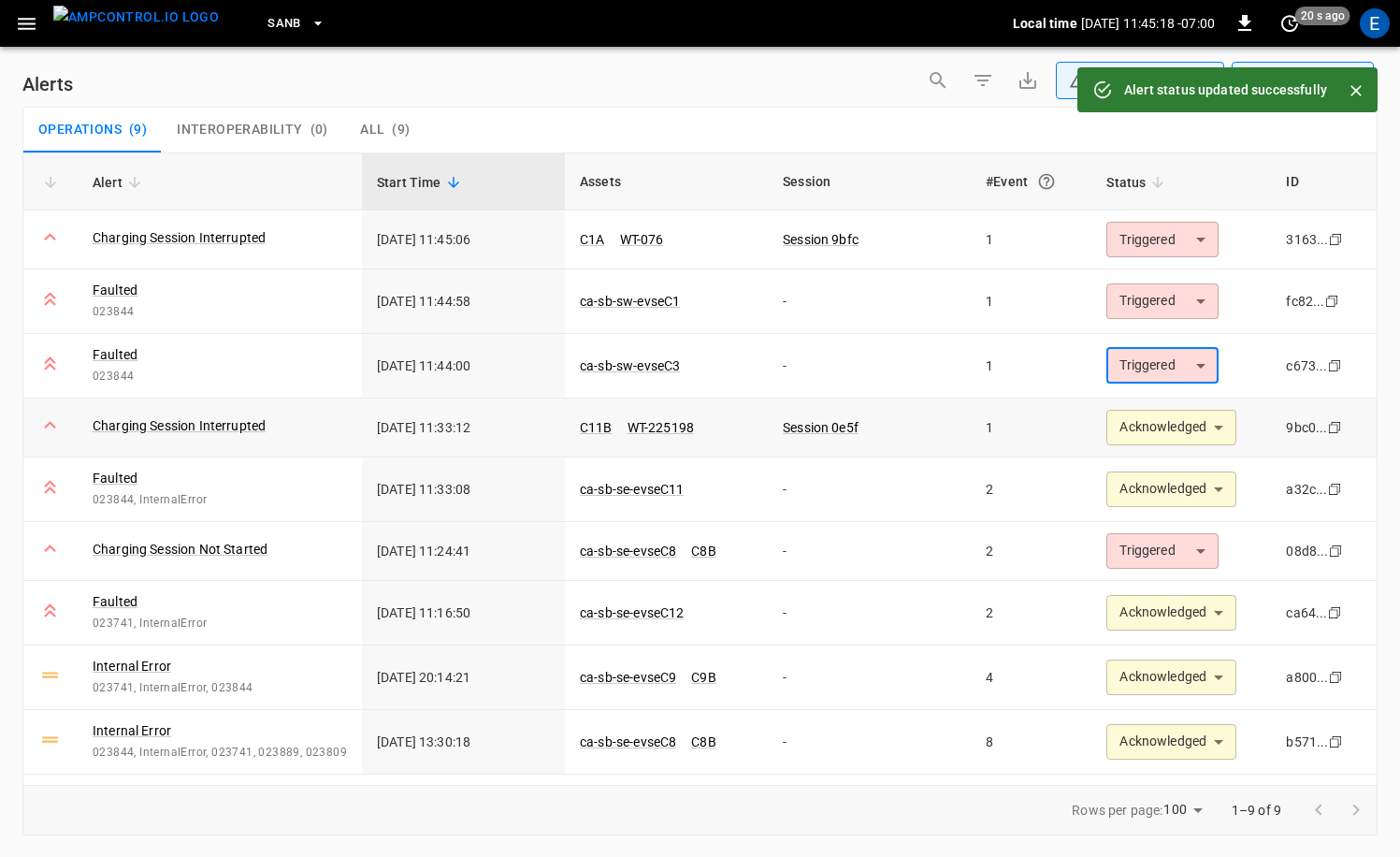
type input "**********"
click at [635, 303] on link "ca-sb-sw-evseC1" at bounding box center [629, 301] width 107 height 23
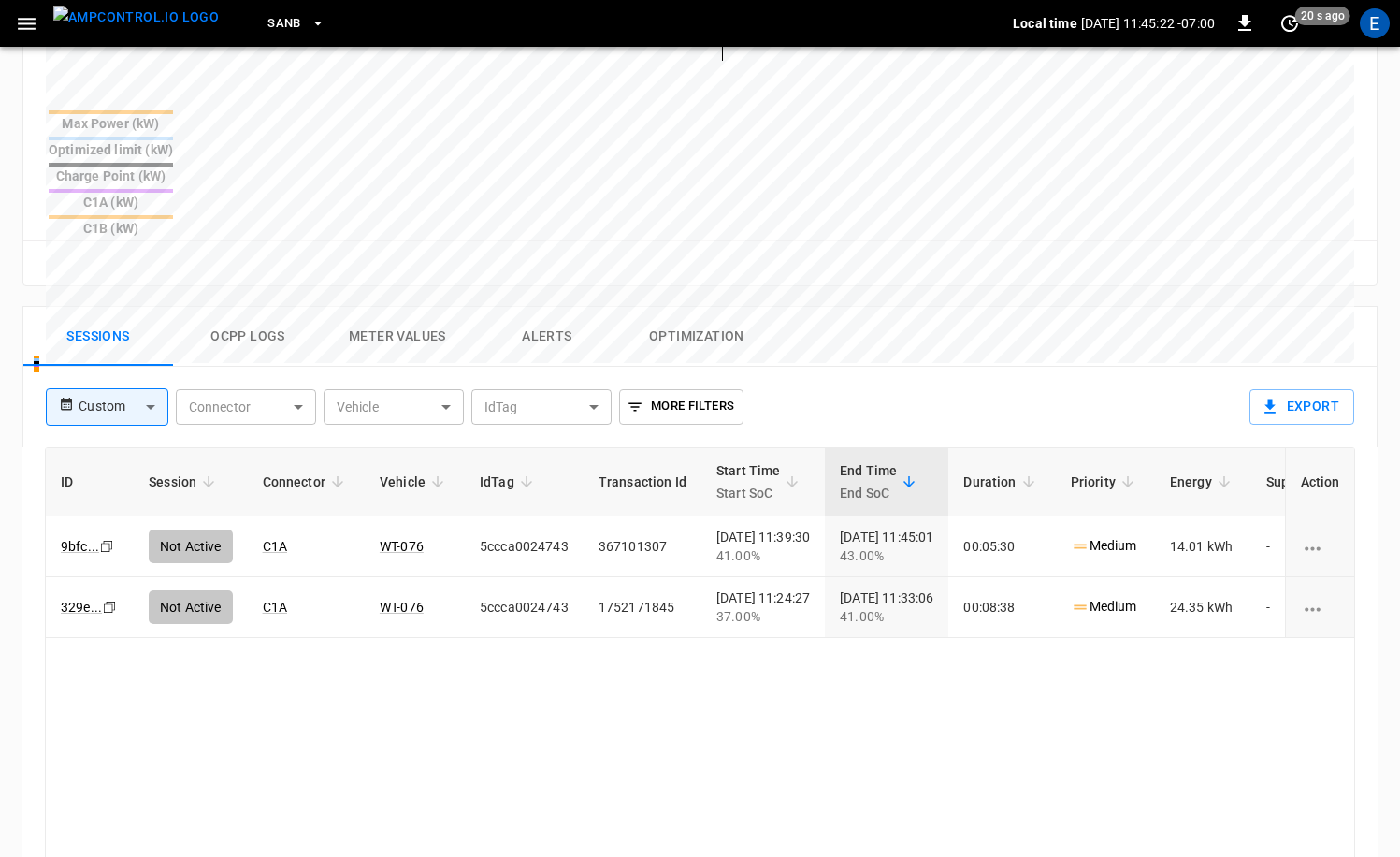
scroll to position [890, 0]
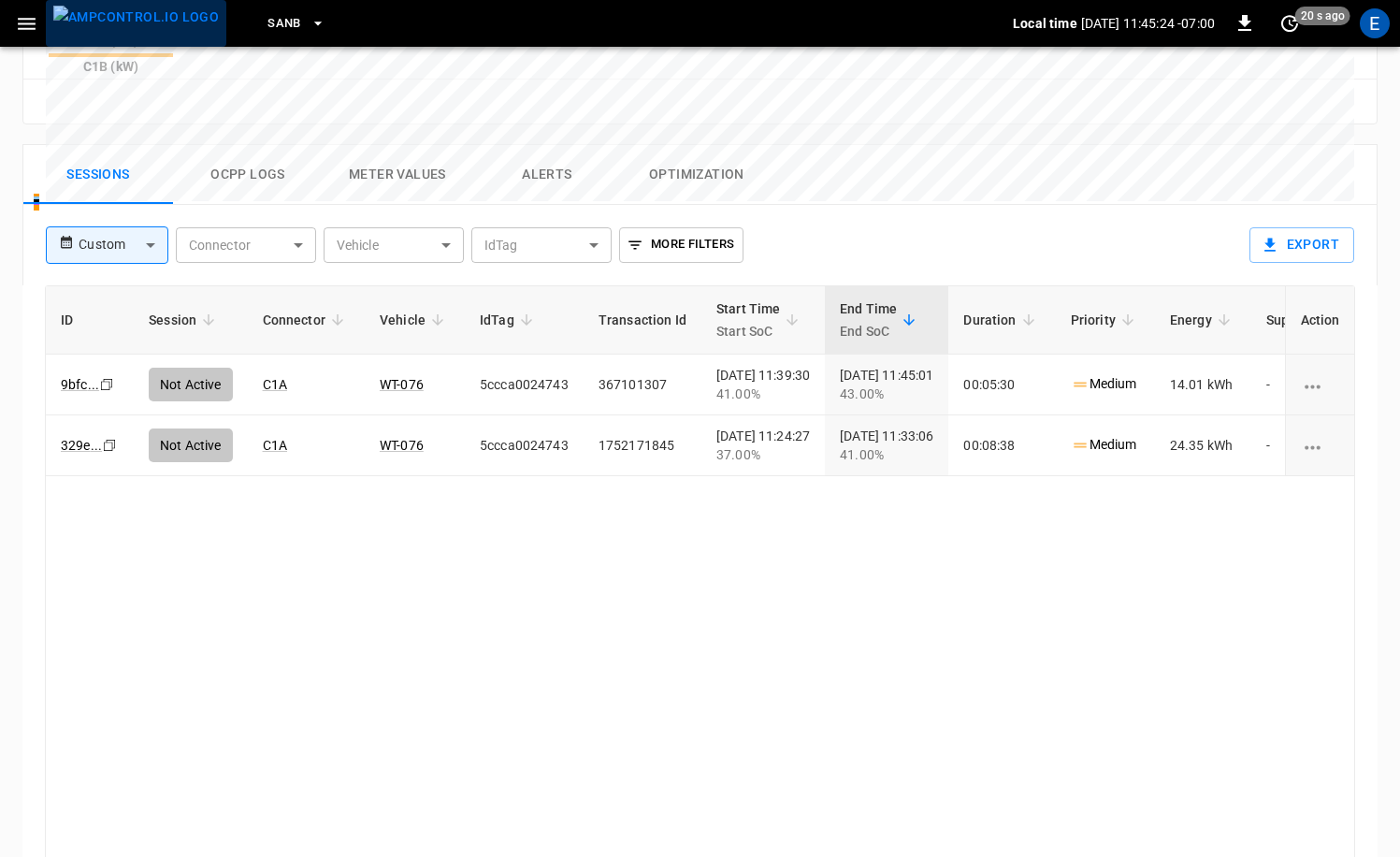
click at [143, 12] on img "menu" at bounding box center [136, 18] width 165 height 24
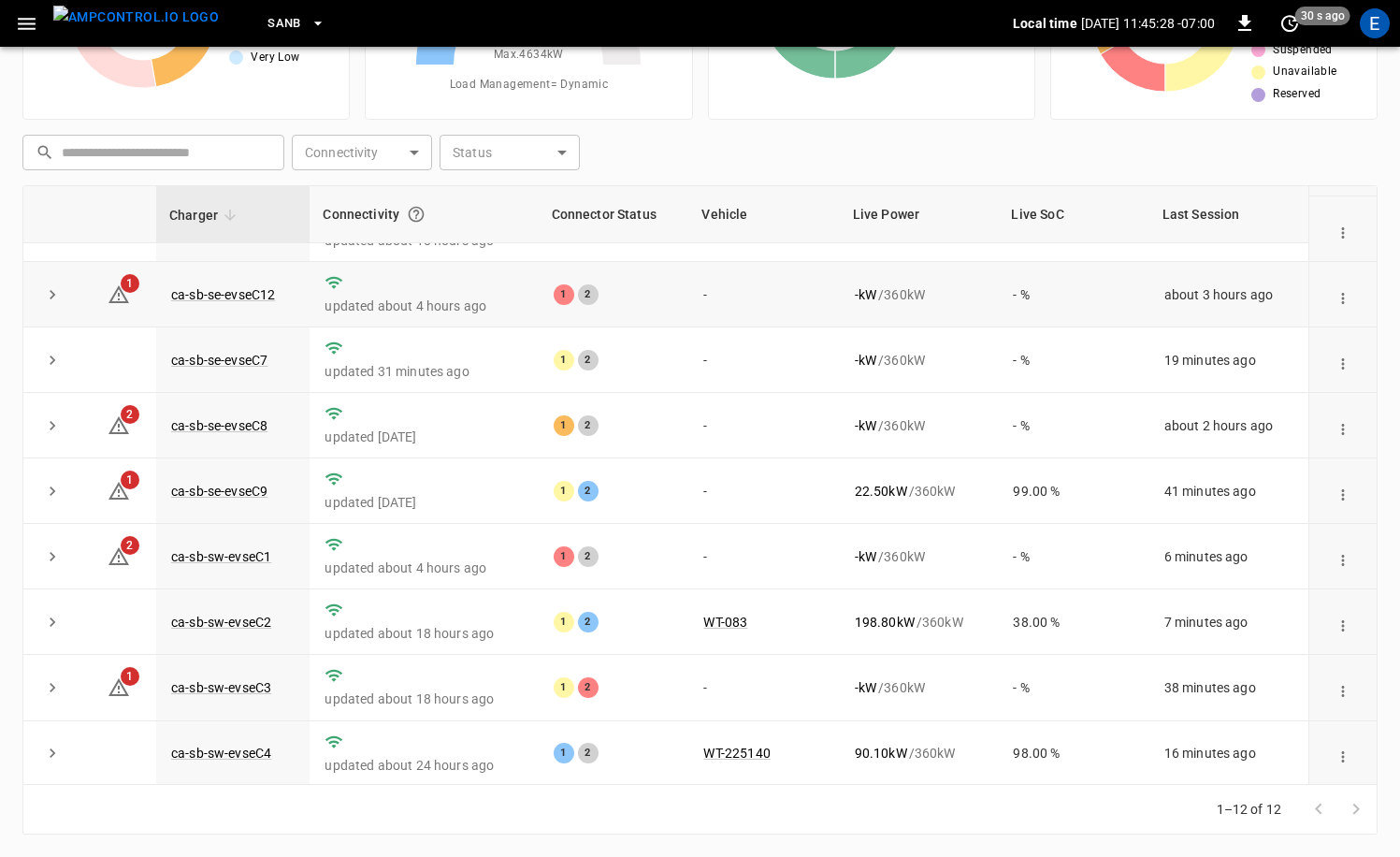
scroll to position [245, 0]
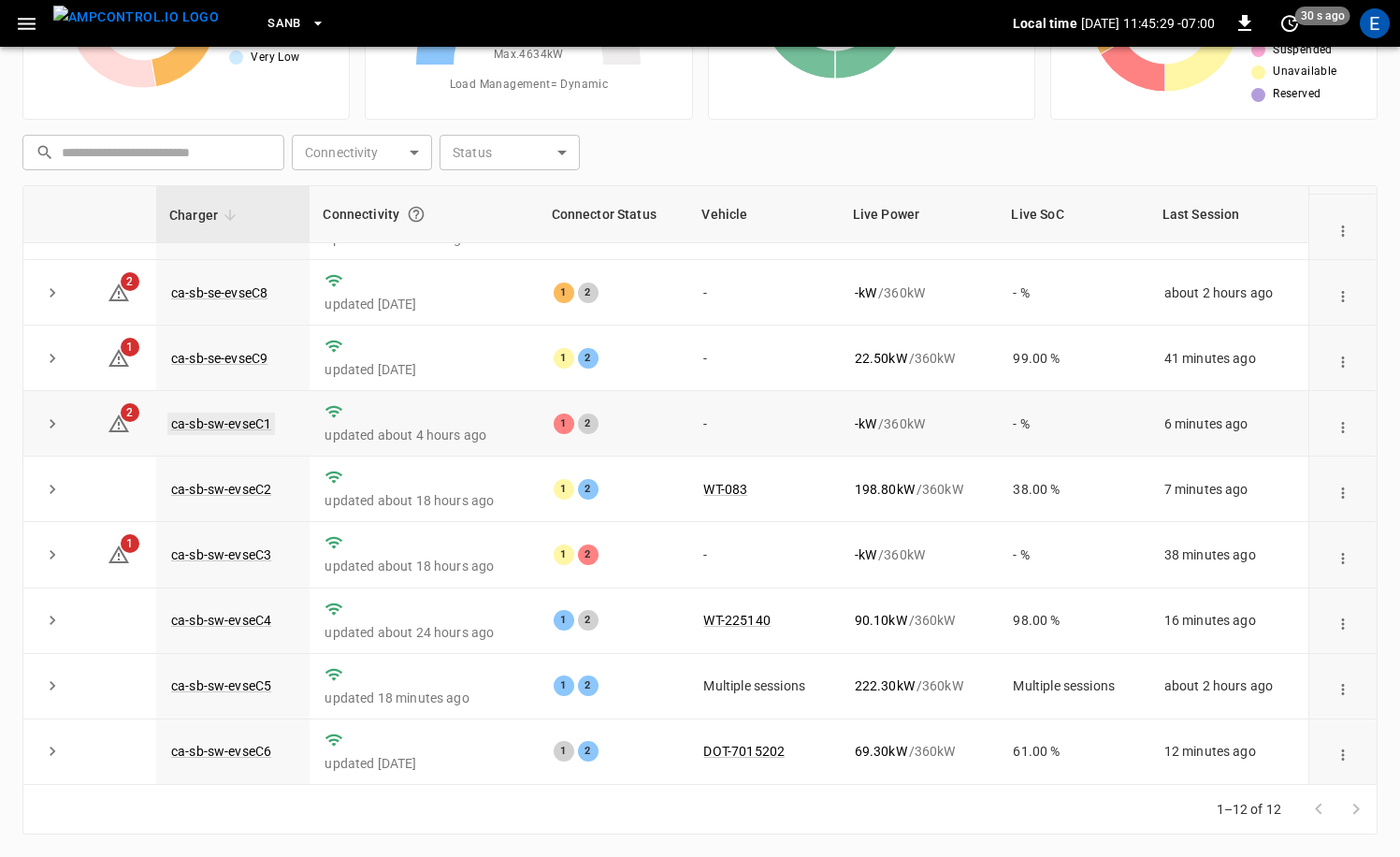
click at [256, 416] on link "ca-sb-sw-evseC1" at bounding box center [220, 423] width 107 height 23
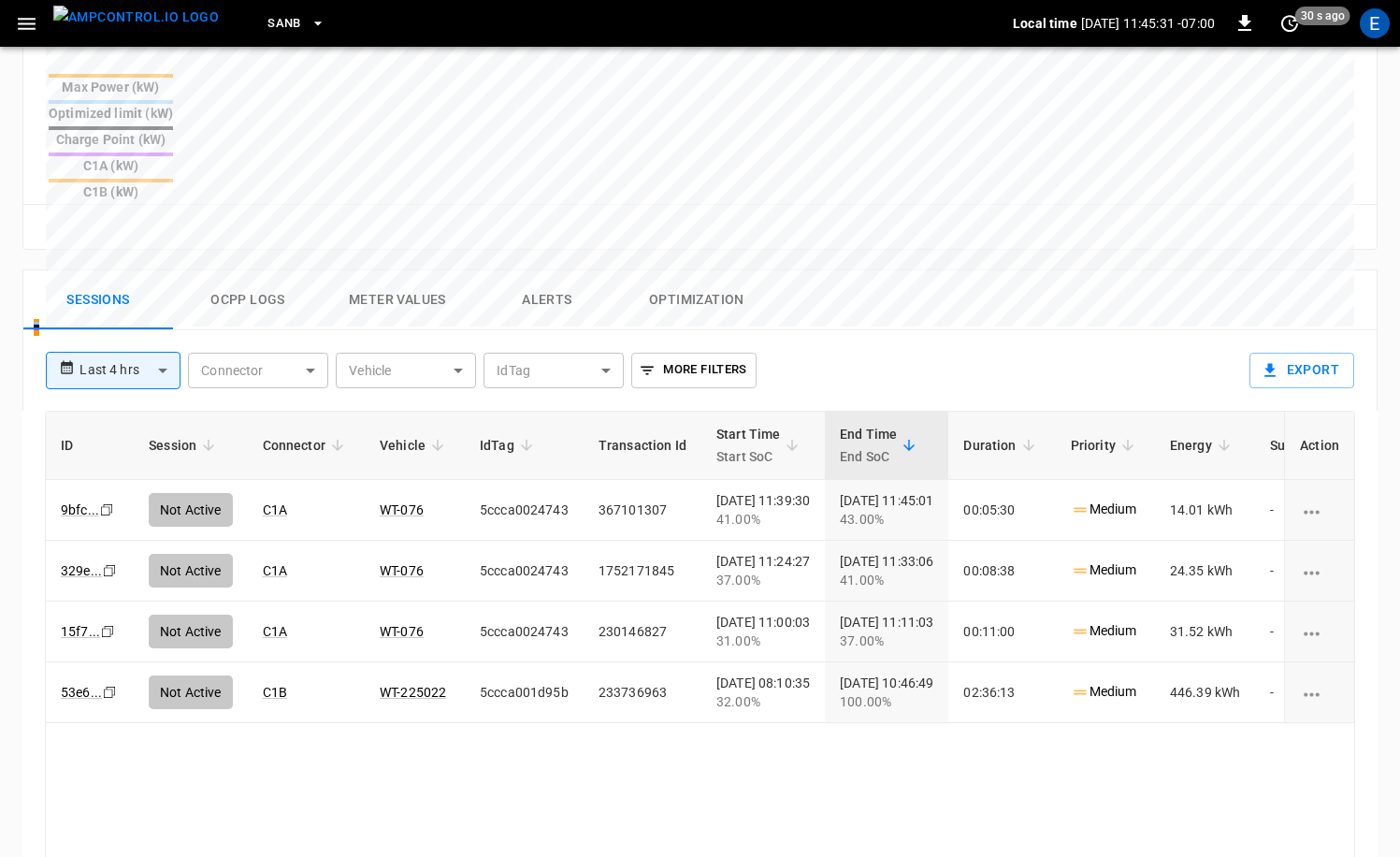
scroll to position [876, 0]
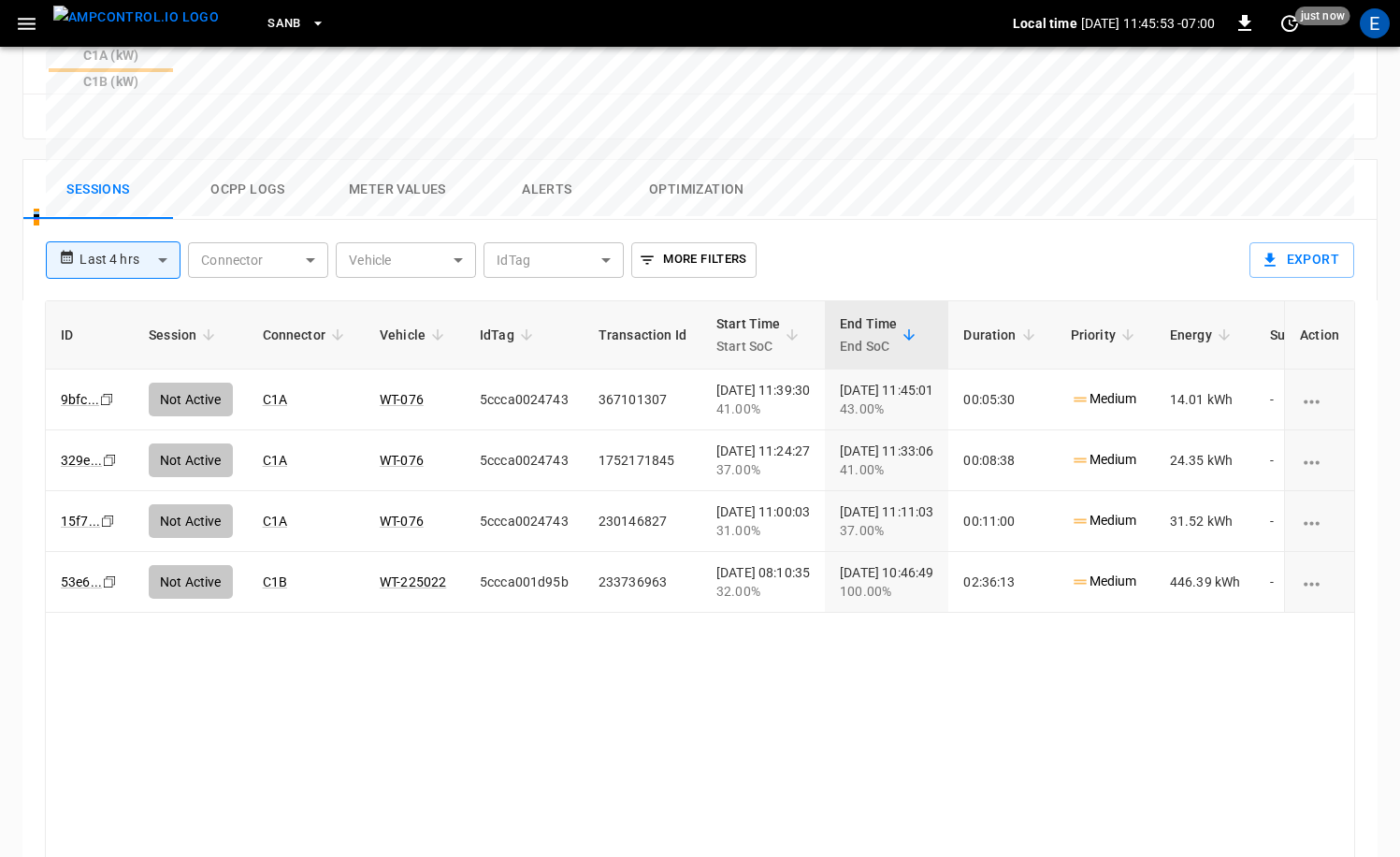
click at [141, 16] on img "menu" at bounding box center [136, 18] width 165 height 24
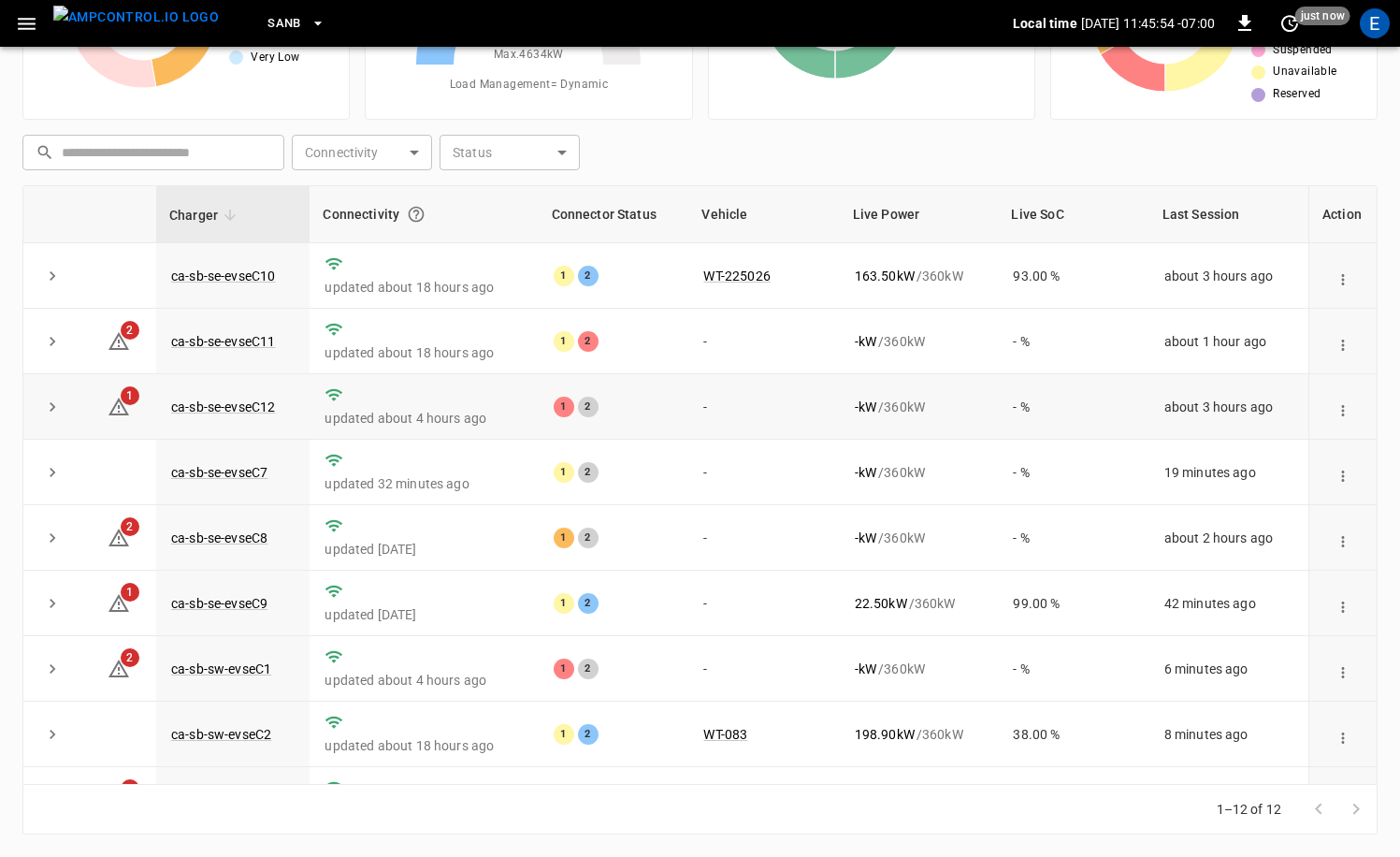
scroll to position [245, 0]
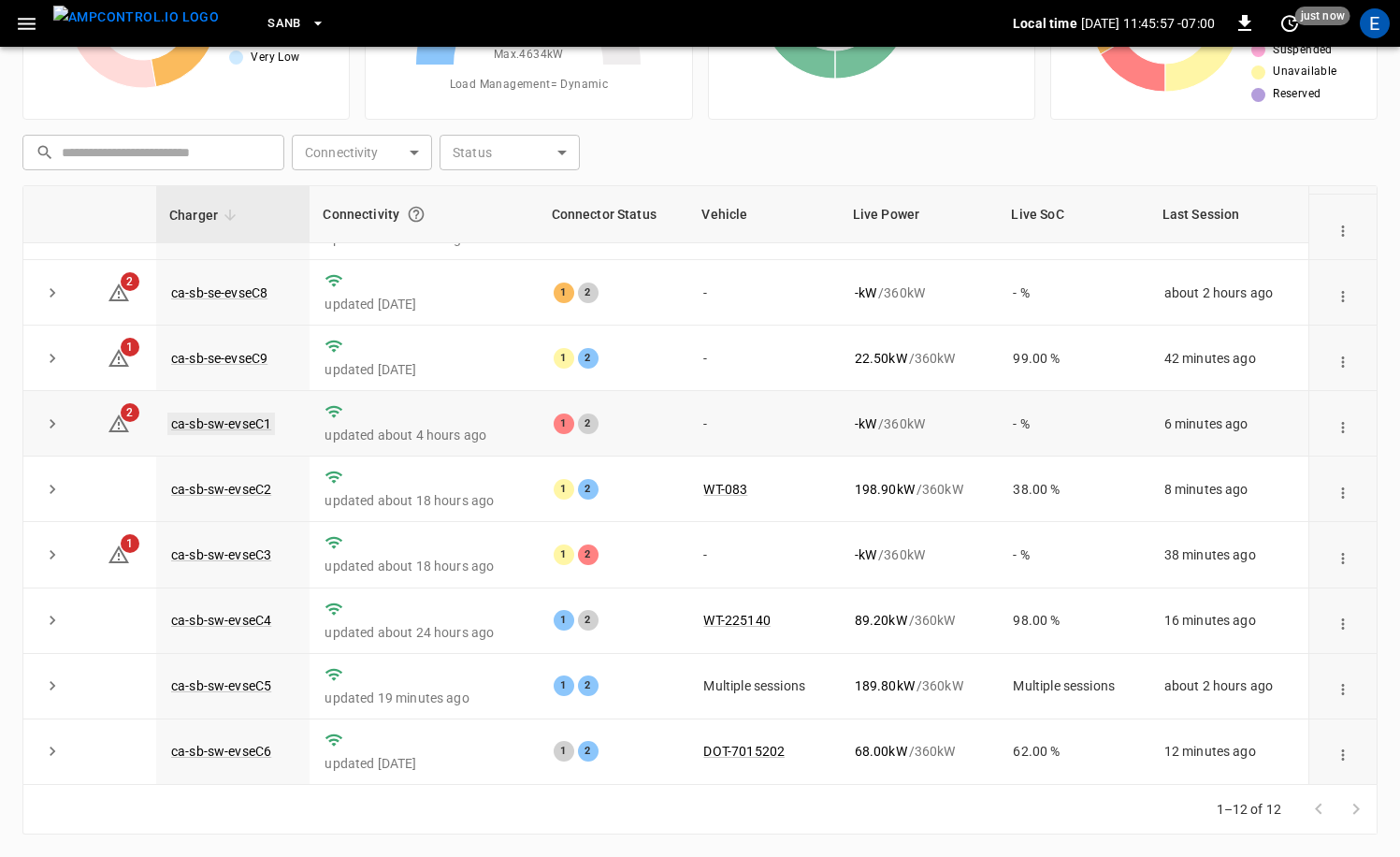
click at [249, 418] on link "ca-sb-sw-evseC1" at bounding box center [220, 423] width 107 height 23
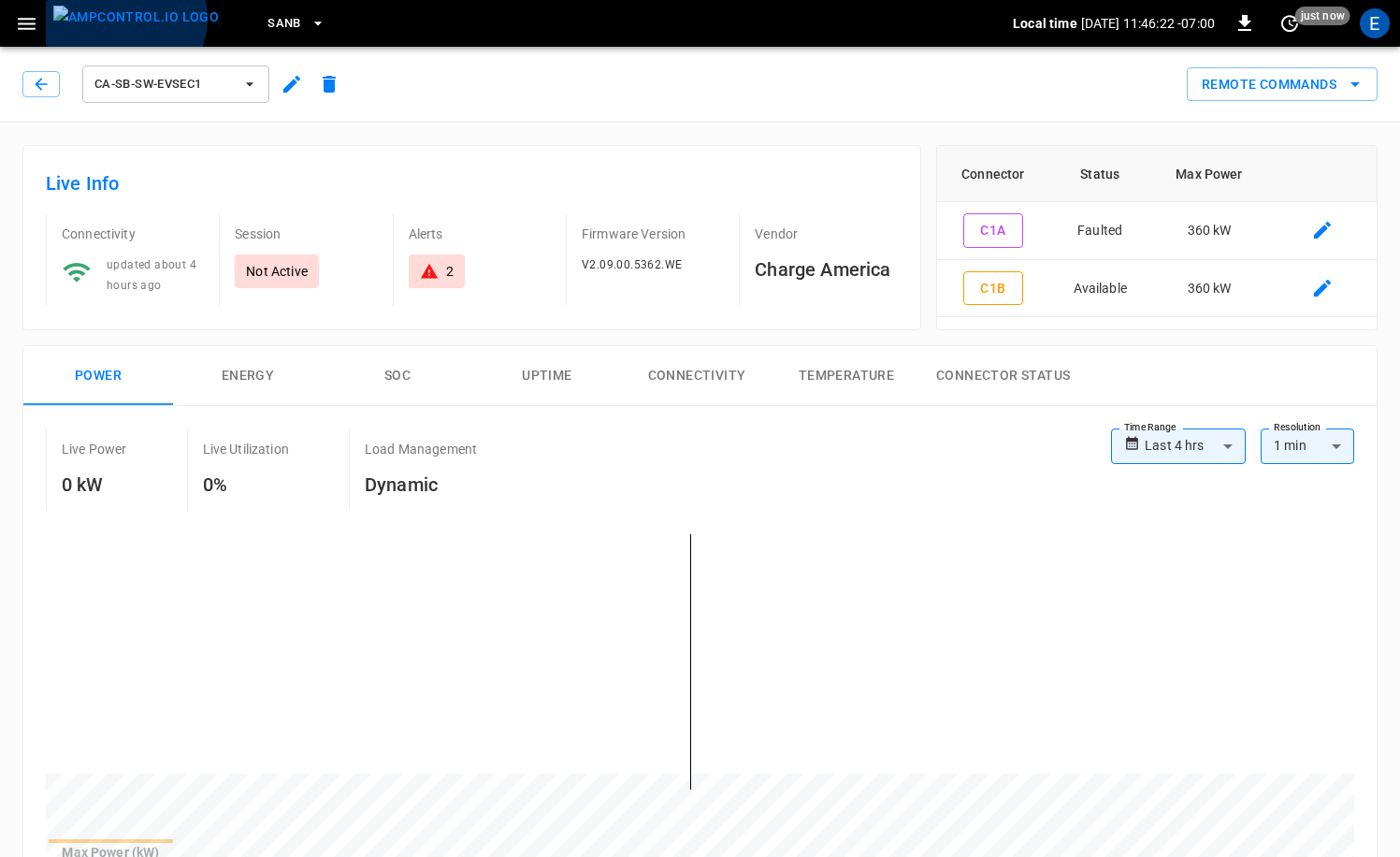
click at [123, 18] on img "menu" at bounding box center [136, 18] width 165 height 24
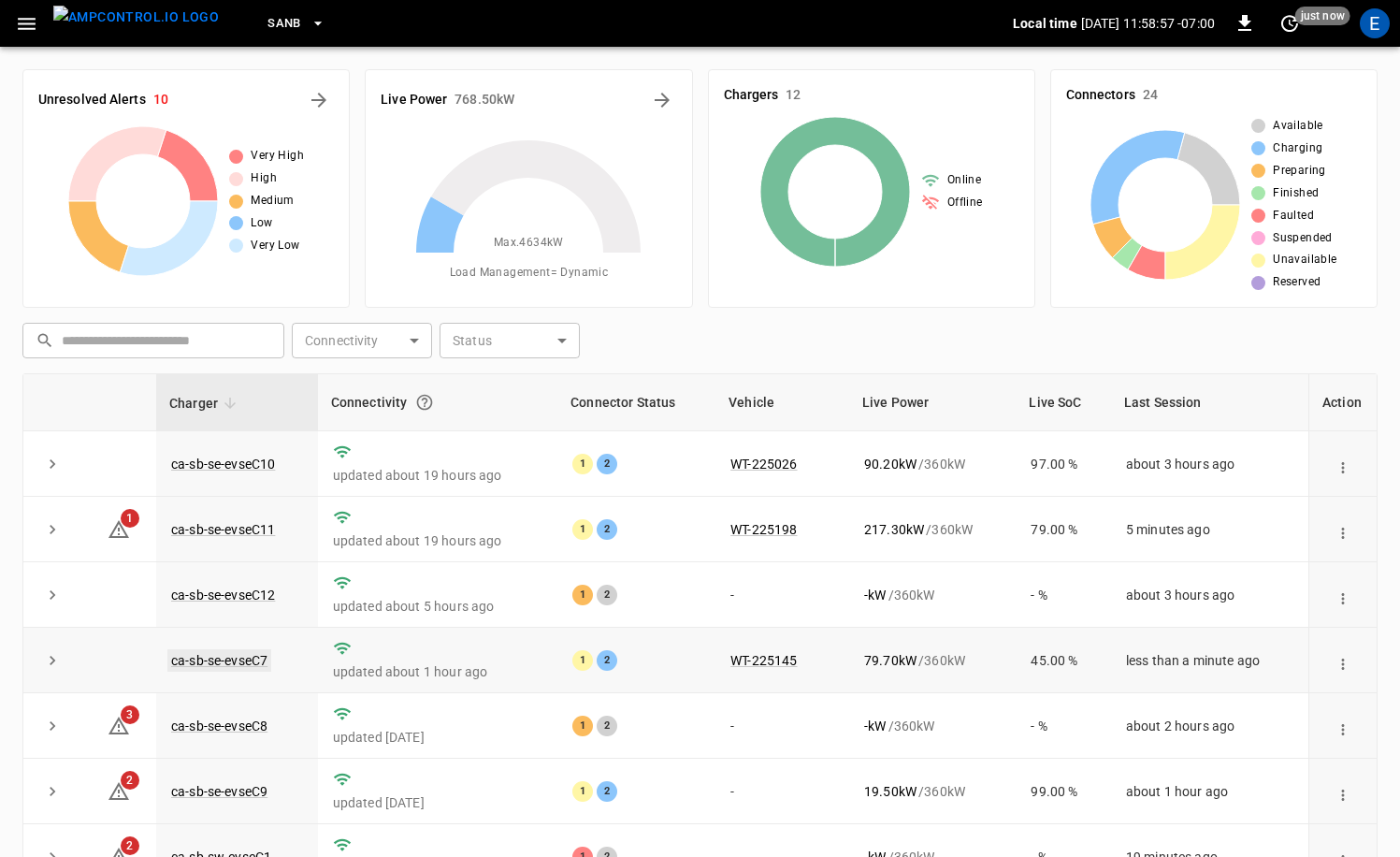
click at [267, 659] on link "ca-sb-se-evseC7" at bounding box center [218, 660] width 103 height 23
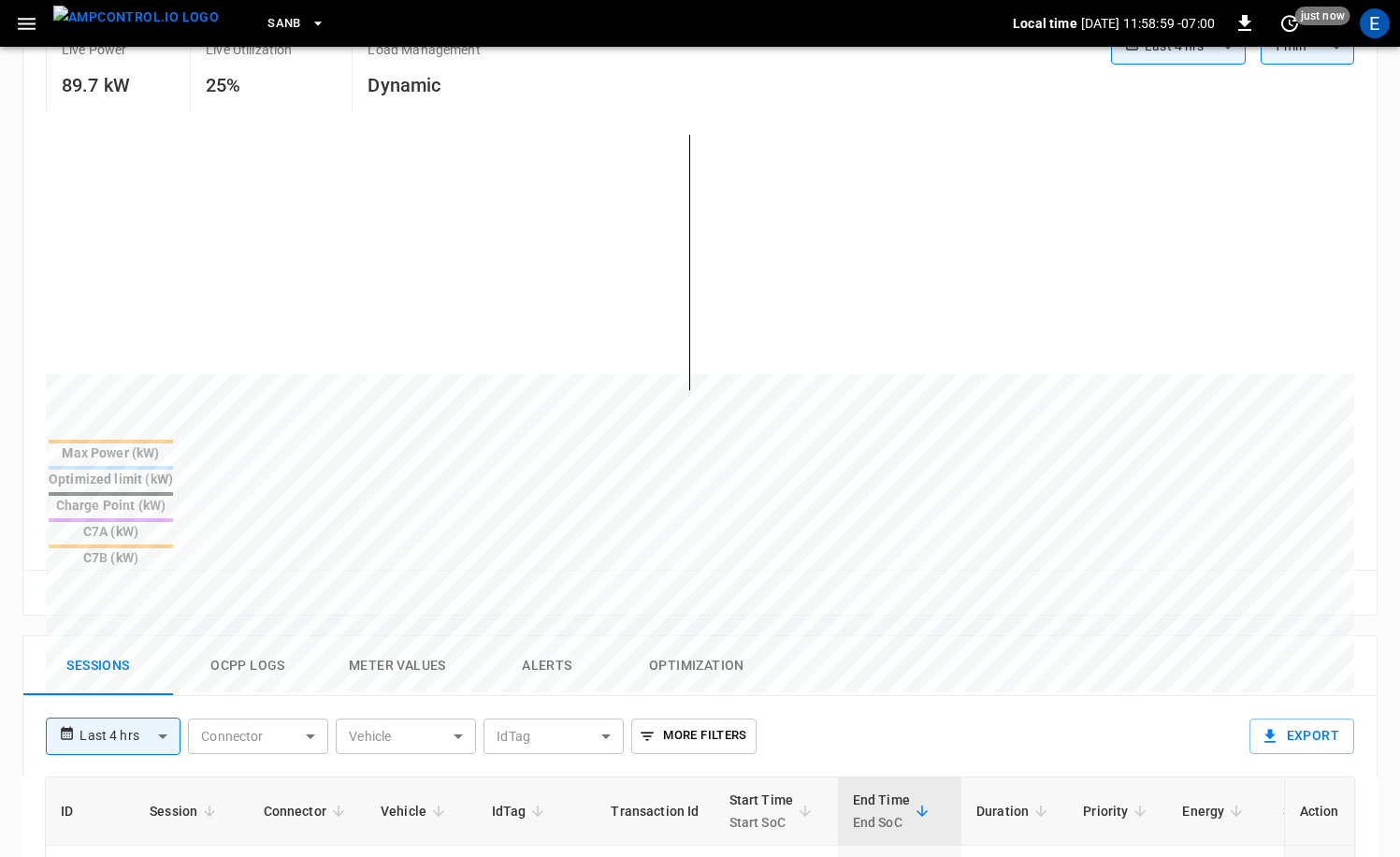
scroll to position [552, 0]
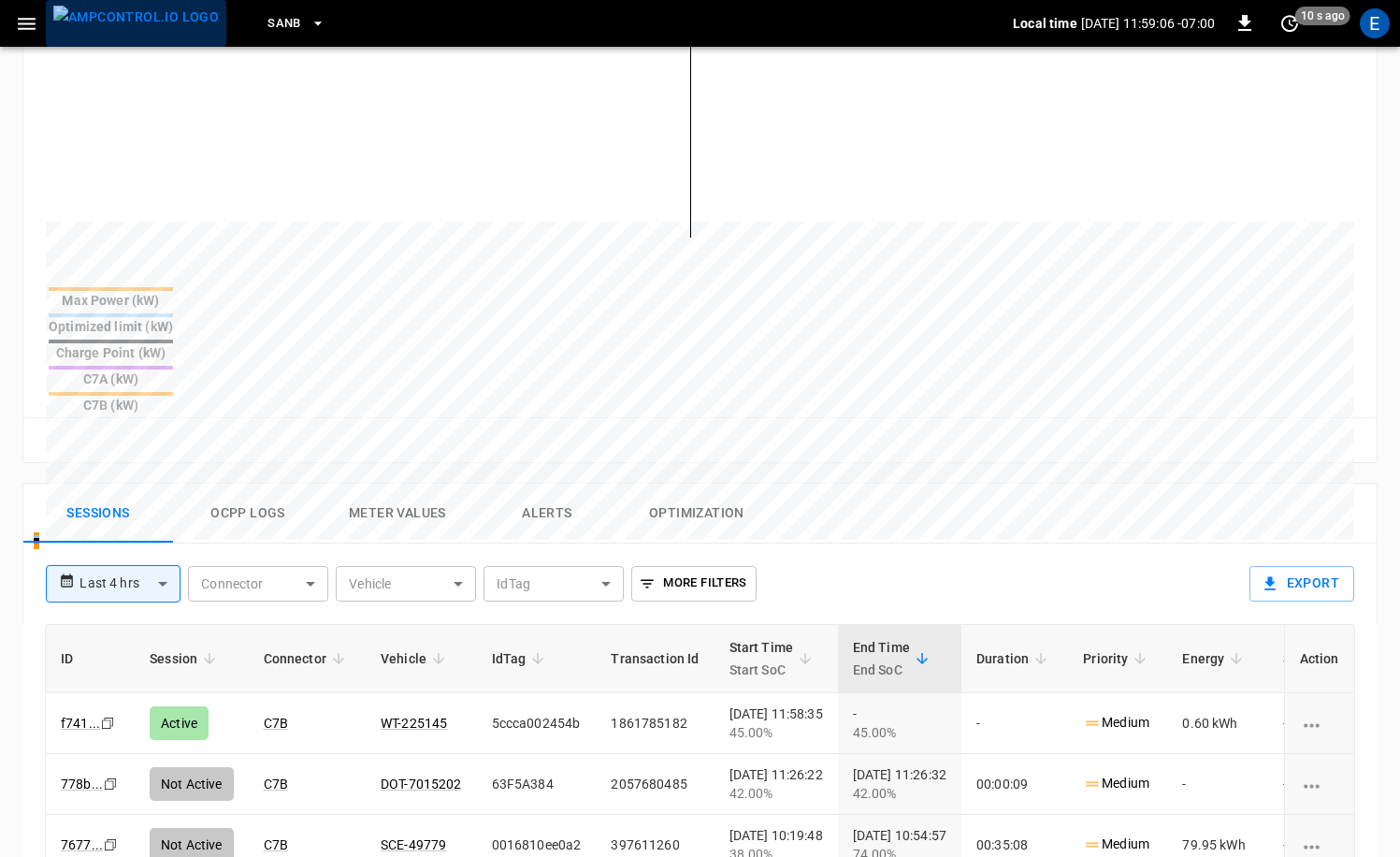
click at [168, 29] on img "menu" at bounding box center [136, 18] width 165 height 24
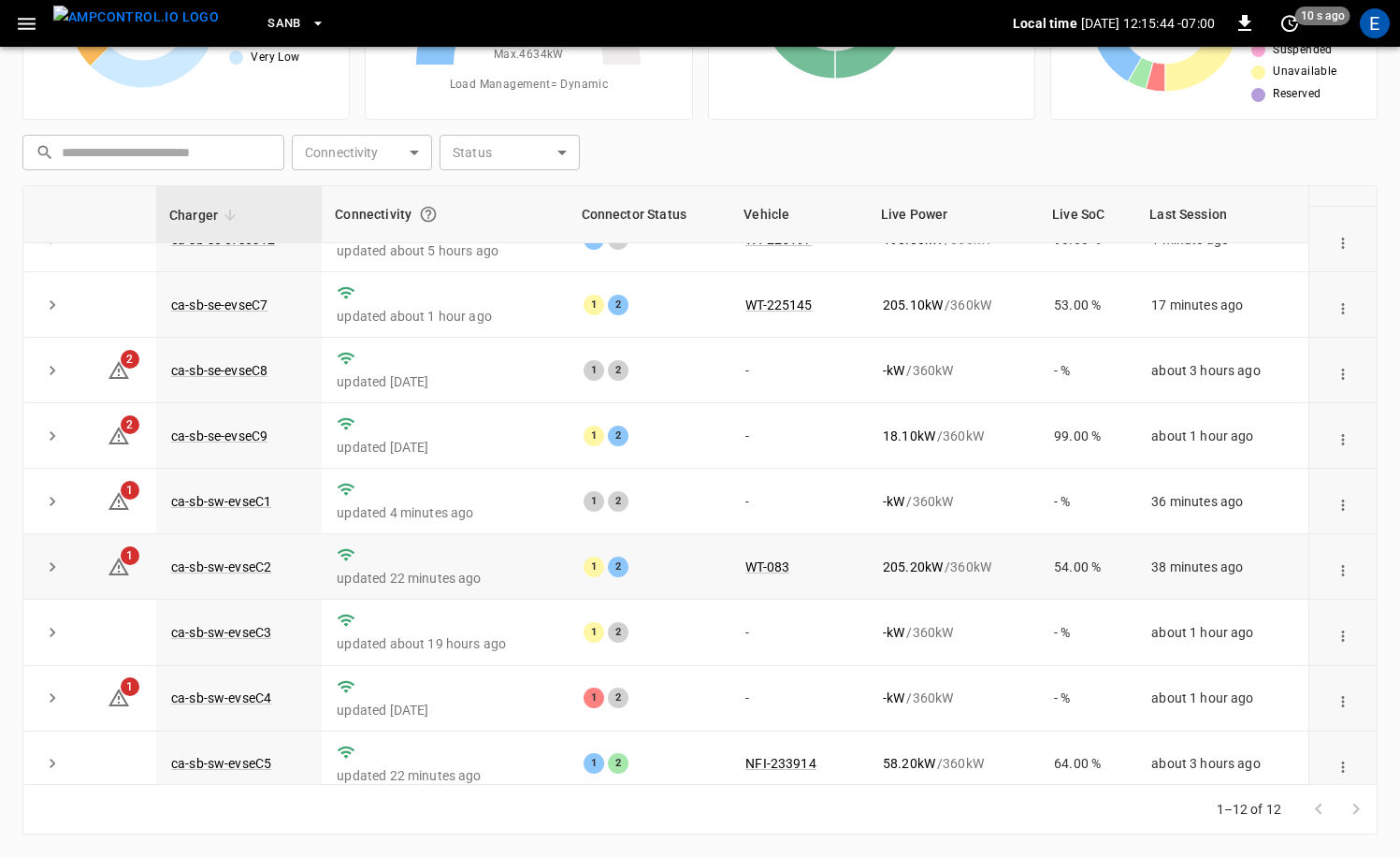
scroll to position [245, 0]
